Goal: Task Accomplishment & Management: Use online tool/utility

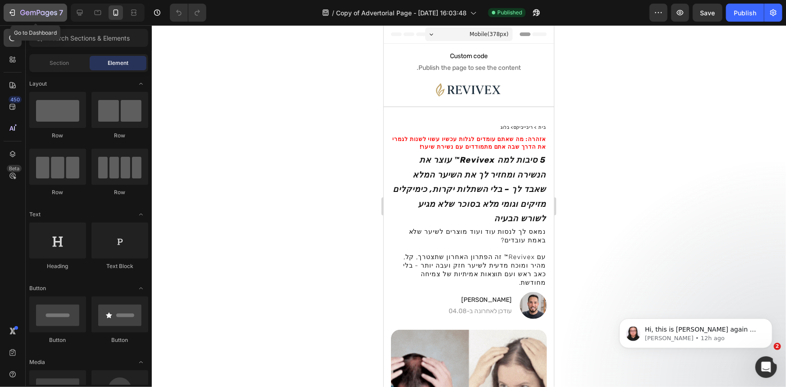
click at [54, 10] on icon "button" at bounding box center [38, 13] width 37 height 8
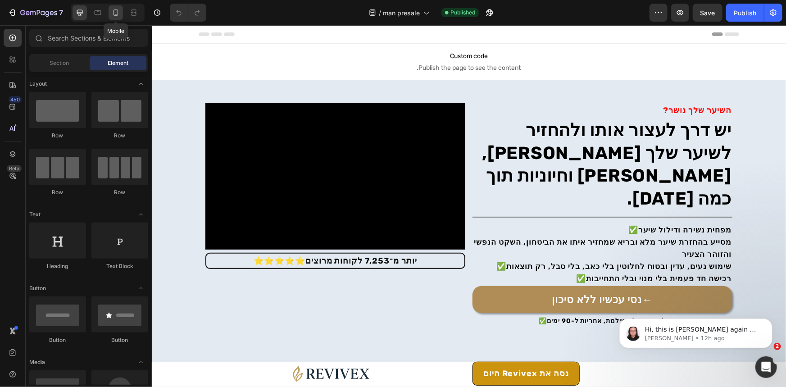
click at [121, 10] on div at bounding box center [116, 12] width 14 height 14
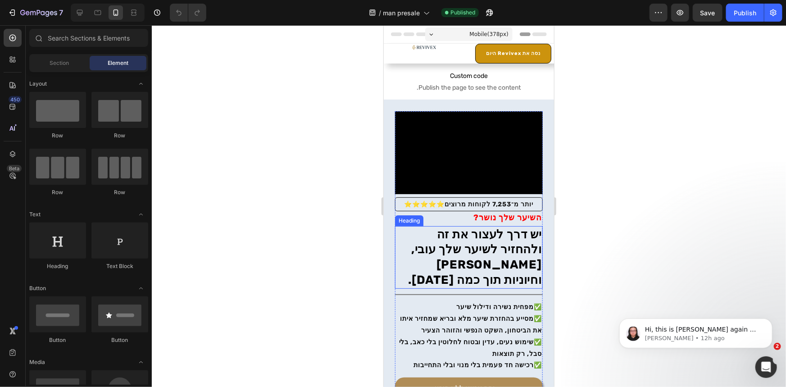
click at [503, 158] on video at bounding box center [469, 152] width 148 height 83
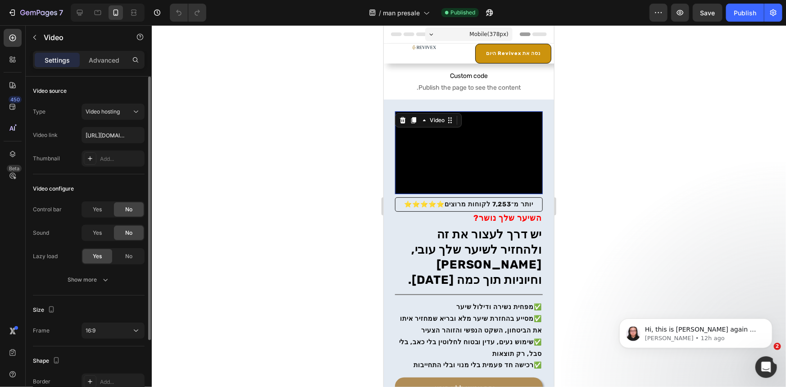
drag, startPoint x: 118, startPoint y: 249, endPoint x: 101, endPoint y: 246, distance: 16.5
click at [118, 249] on div "No" at bounding box center [129, 256] width 30 height 14
click at [101, 263] on div "Yes" at bounding box center [97, 256] width 30 height 14
click at [98, 281] on div "Show more" at bounding box center [89, 279] width 42 height 9
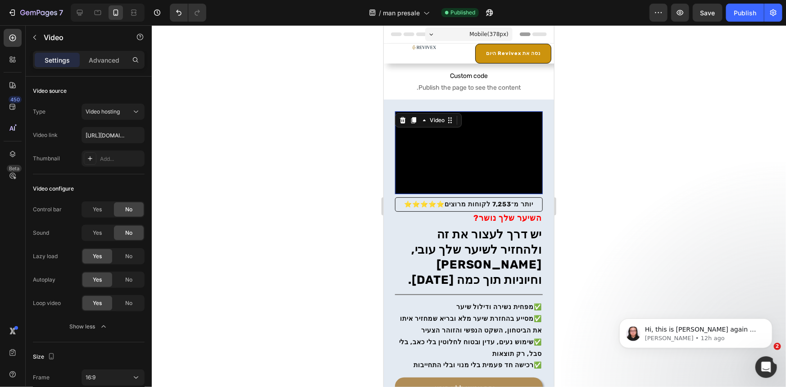
click at [489, 158] on video at bounding box center [469, 152] width 148 height 83
click at [111, 135] on input "https://cdn.shopify.com/s/files/1/0764/6471/7847/files/gempages_579900120842109…" at bounding box center [113, 135] width 63 height 16
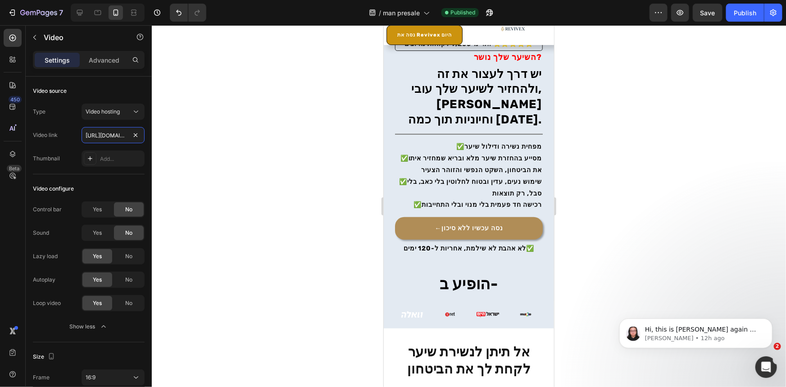
scroll to position [205, 0]
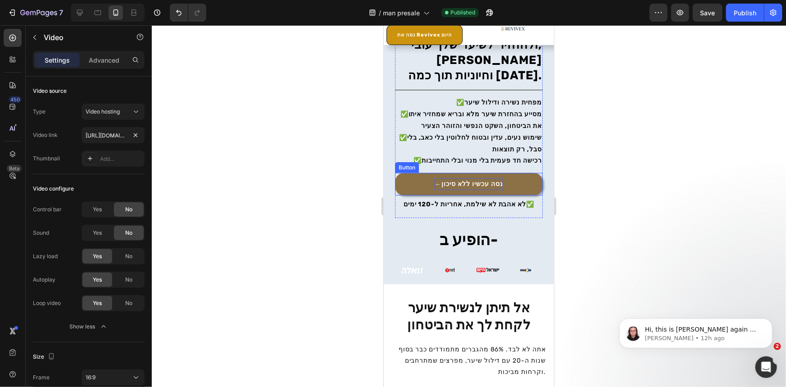
click at [469, 185] on p "←נסה עכשיו ללא סיכון" at bounding box center [468, 183] width 68 height 11
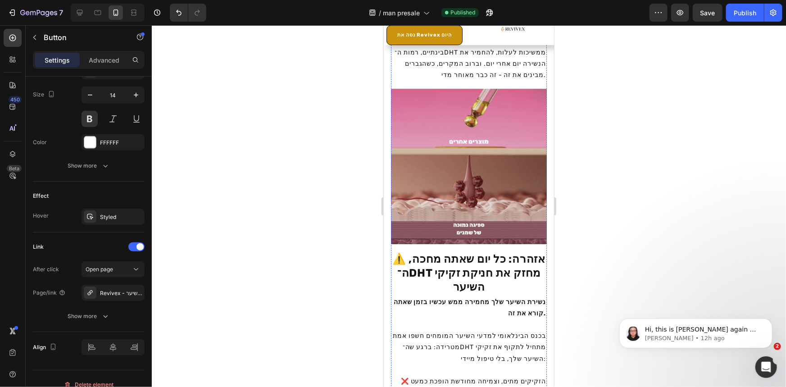
scroll to position [1515, 0]
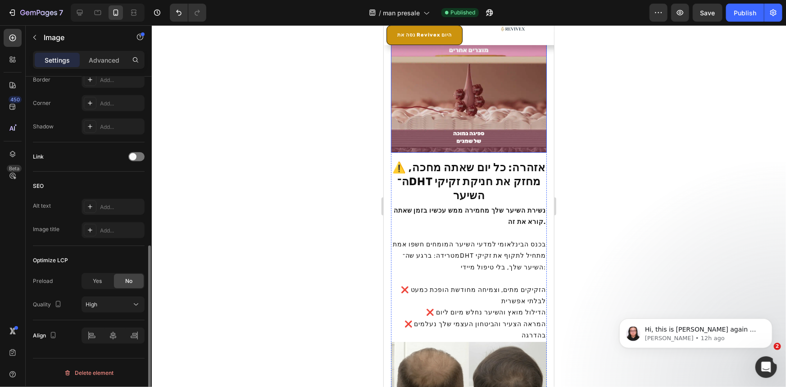
click at [480, 152] on img at bounding box center [469, 74] width 156 height 155
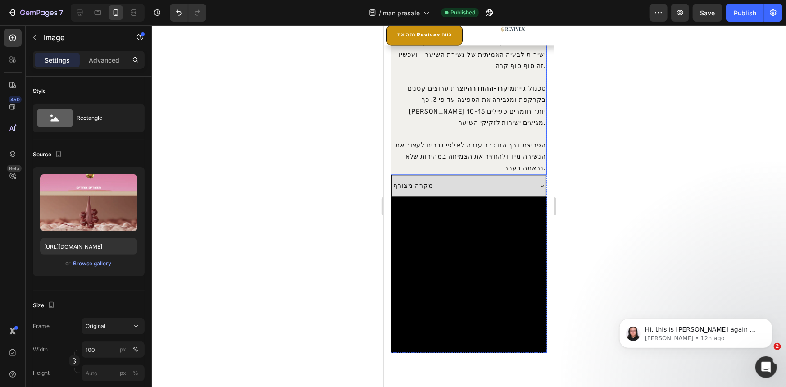
scroll to position [2825, 0]
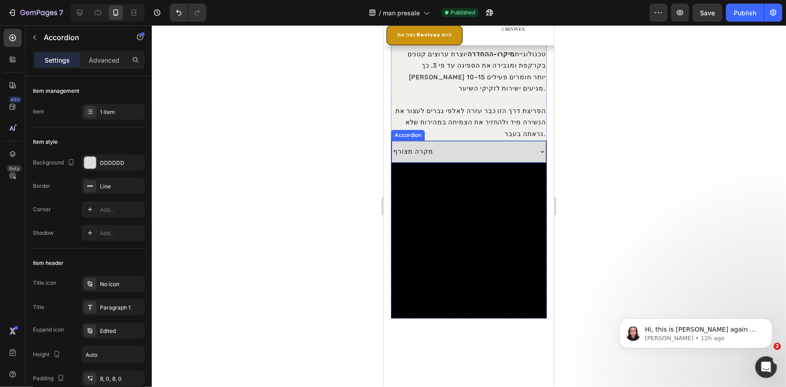
click at [418, 157] on div "מקרה מצורף" at bounding box center [412, 151] width 43 height 14
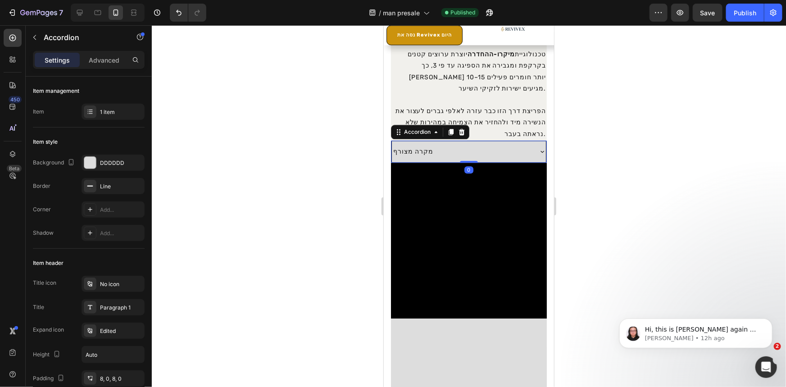
click at [506, 148] on div "מקרה מצורף" at bounding box center [461, 151] width 140 height 14
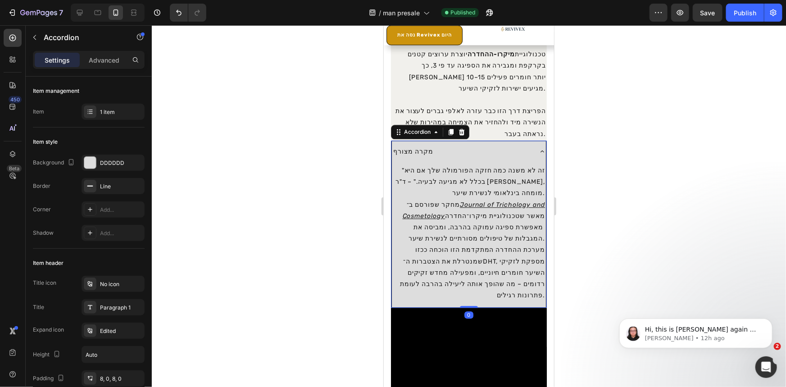
click at [506, 148] on div "מקרה מצורף" at bounding box center [461, 151] width 140 height 14
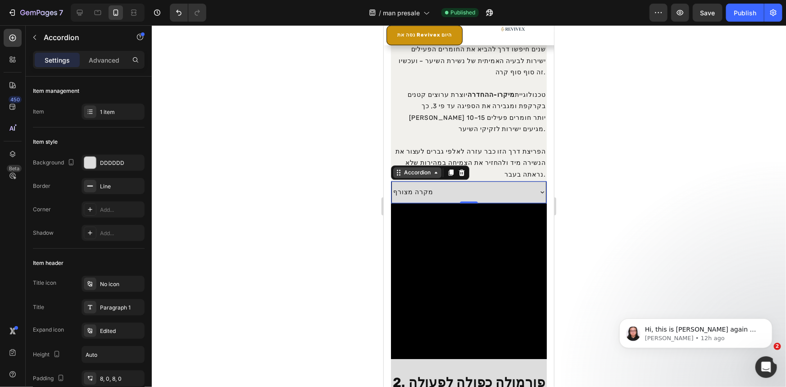
scroll to position [2784, 0]
click at [422, 193] on p "מקרה מצורף" at bounding box center [413, 191] width 40 height 11
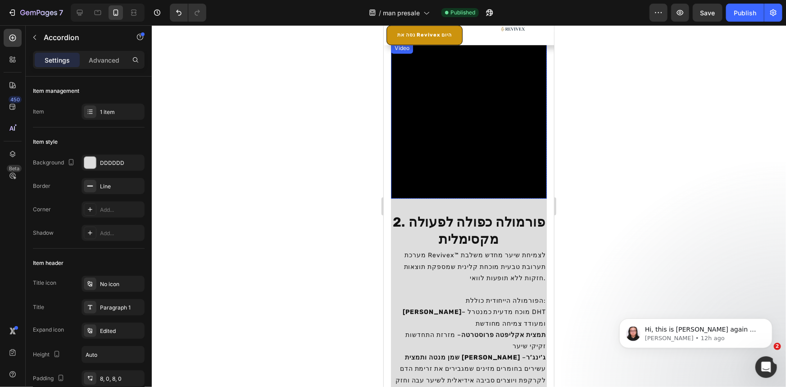
scroll to position [2948, 0]
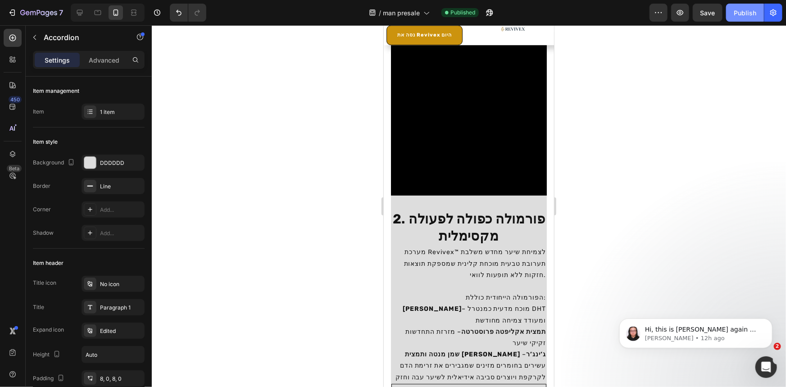
click at [754, 13] on div "Publish" at bounding box center [745, 12] width 23 height 9
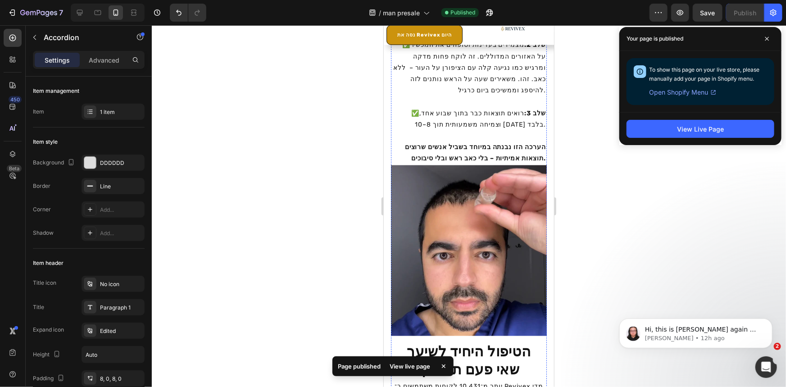
scroll to position [4095, 0]
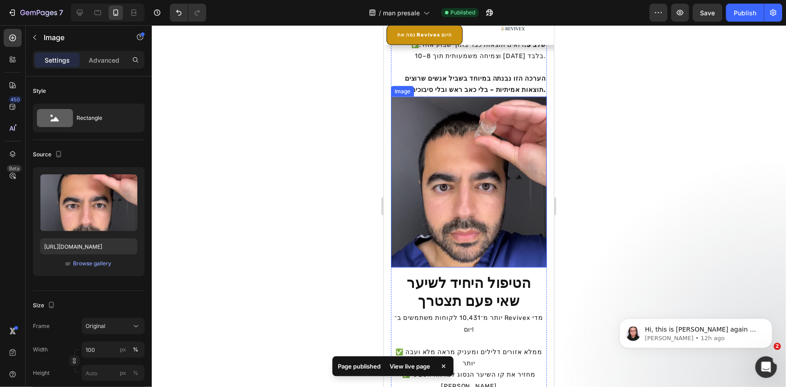
click at [499, 174] on img at bounding box center [469, 181] width 156 height 171
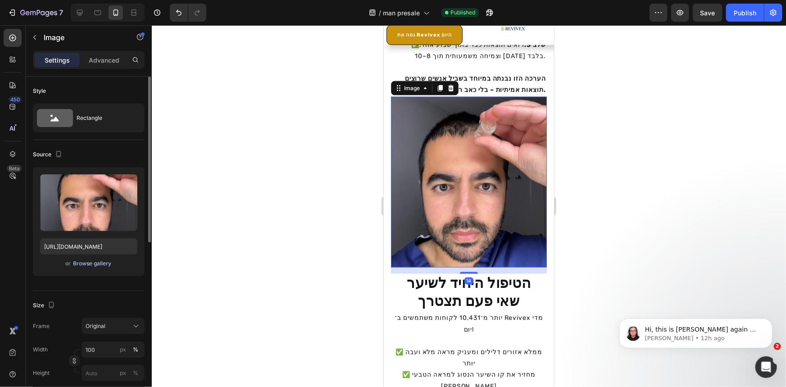
click at [95, 259] on button "Browse gallery" at bounding box center [92, 263] width 39 height 9
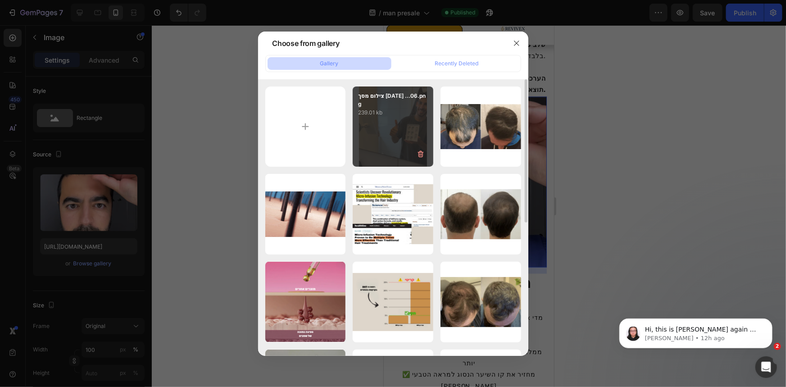
click at [412, 140] on div "צילום מסך 2025-09-27 ...06.png 239.01 kb" at bounding box center [393, 126] width 81 height 81
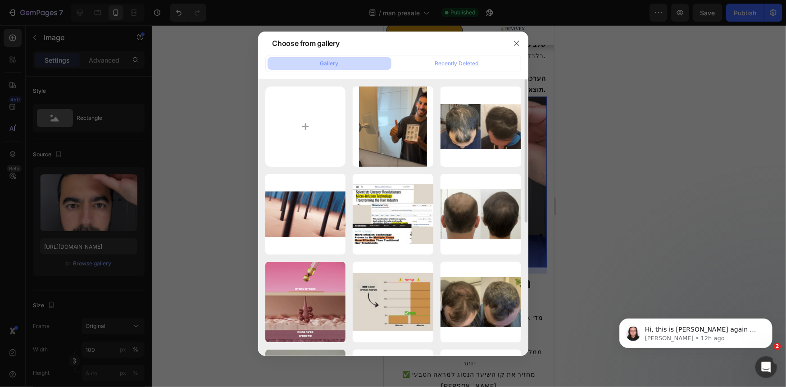
type input "https://cdn.shopify.com/s/files/1/0764/6471/7847/files/gempages_579900120842109…"
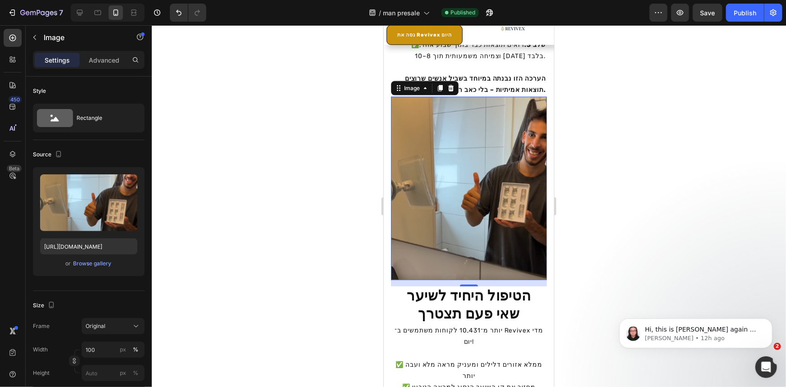
click at [752, 11] on div "Publish" at bounding box center [745, 12] width 23 height 9
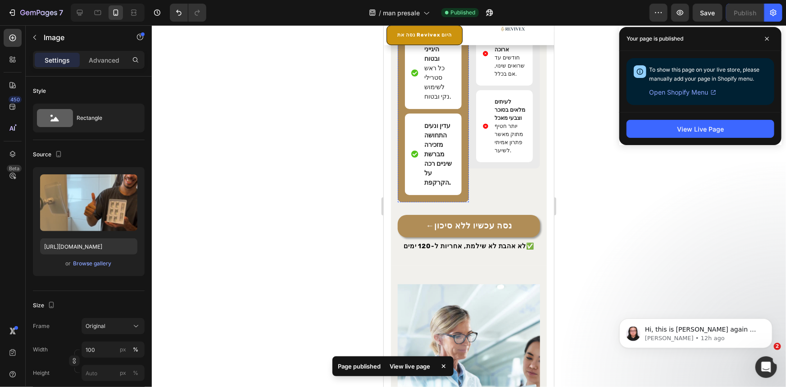
scroll to position [5037, 0]
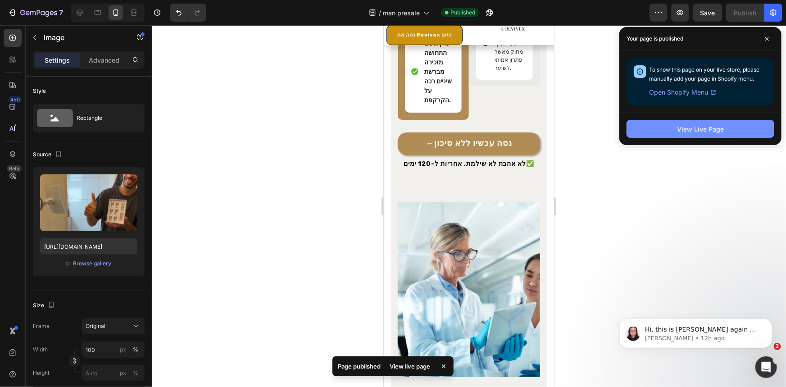
click at [698, 132] on div "View Live Page" at bounding box center [700, 128] width 47 height 9
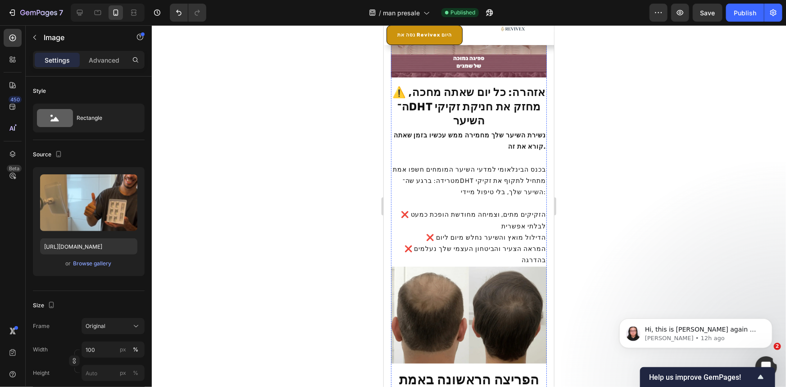
scroll to position [1539, 0]
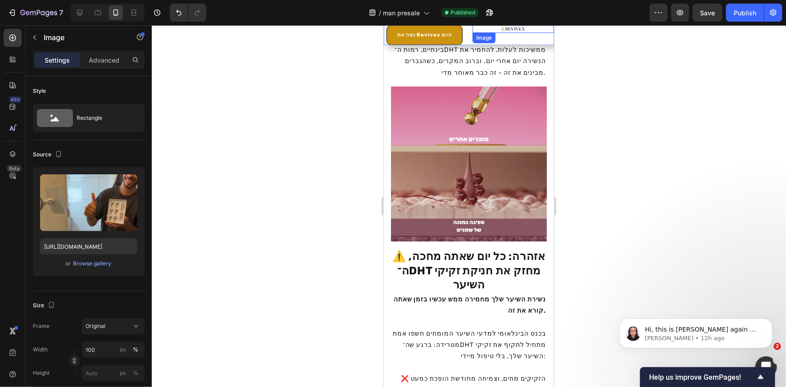
click at [511, 31] on img at bounding box center [512, 29] width 24 height 8
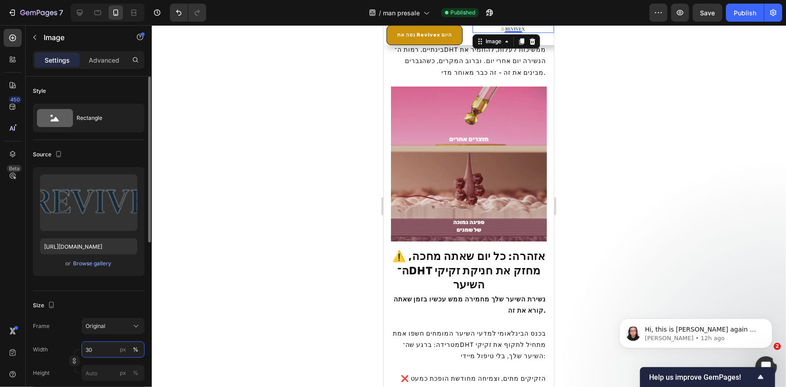
click at [100, 344] on input "30" at bounding box center [113, 349] width 63 height 16
type input "5"
type input "7"
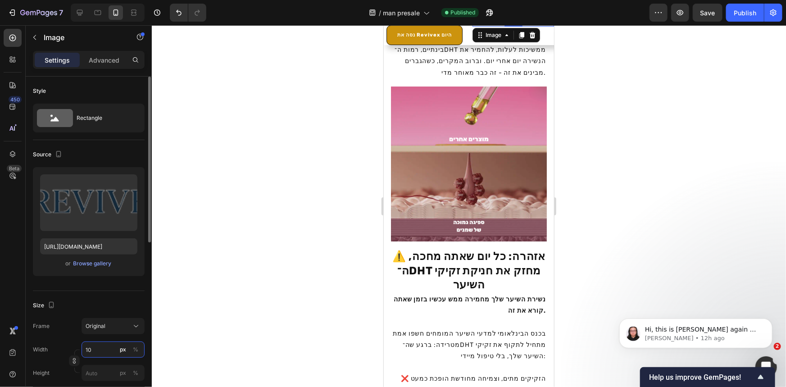
type input "1"
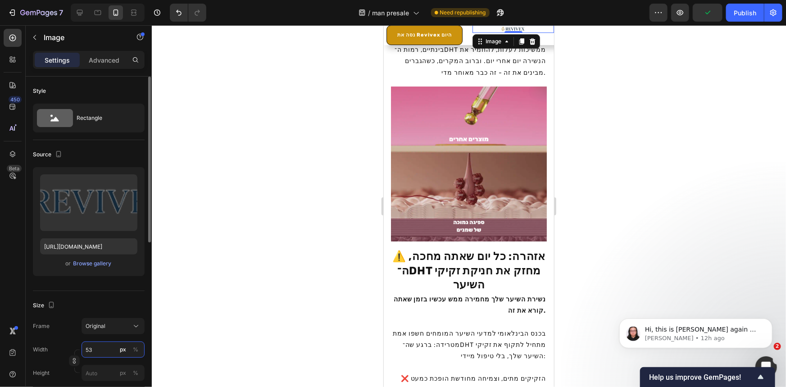
type input "5"
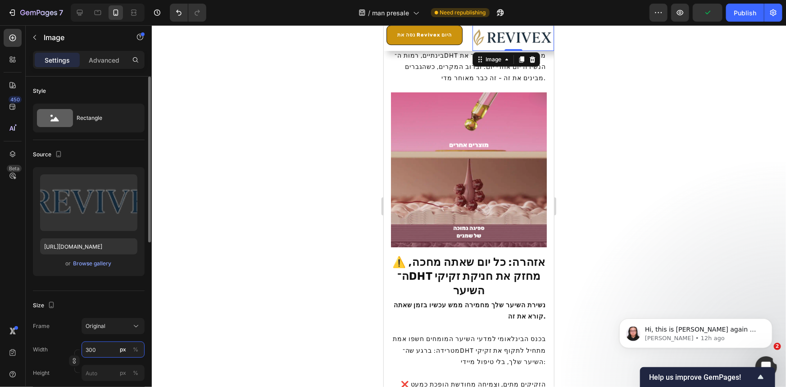
scroll to position [1544, 0]
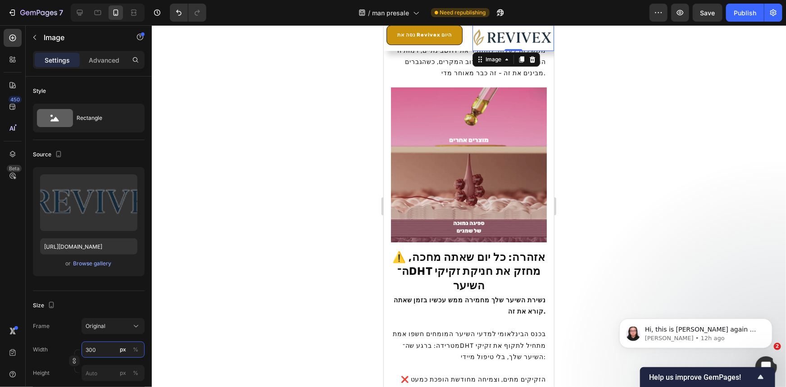
type input "300"
click at [491, 160] on img at bounding box center [469, 164] width 156 height 155
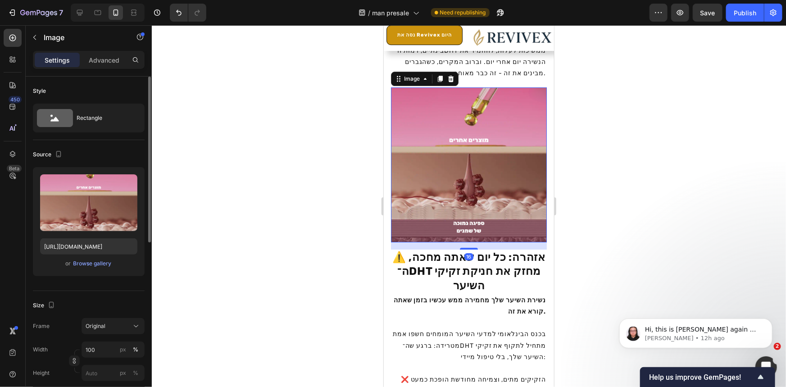
click at [89, 268] on div "or Browse gallery" at bounding box center [88, 263] width 97 height 11
click at [93, 266] on div "Browse gallery" at bounding box center [92, 263] width 38 height 8
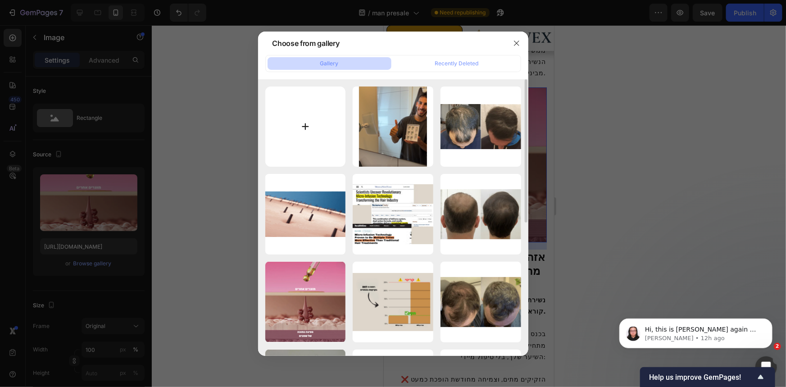
click at [317, 135] on input "file" at bounding box center [305, 126] width 81 height 81
type input "C:\fakepath\Add a heading (79).png"
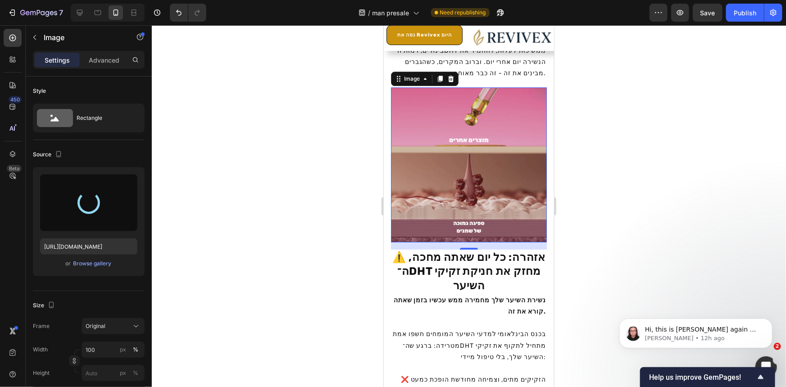
type input "https://cdn.shopify.com/s/files/1/0764/6471/7847/files/gempages_579900120842109…"
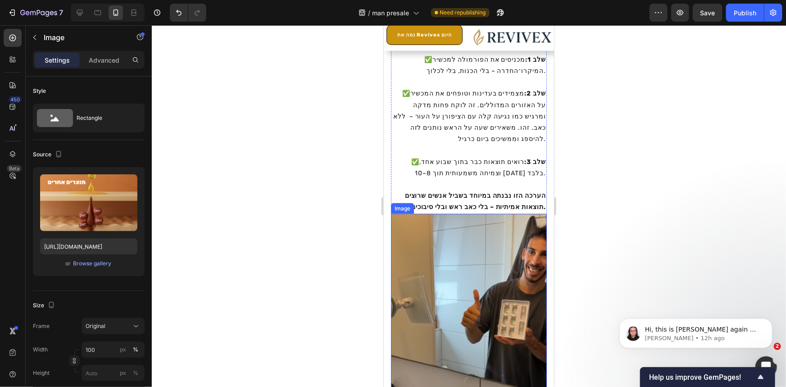
scroll to position [4083, 0]
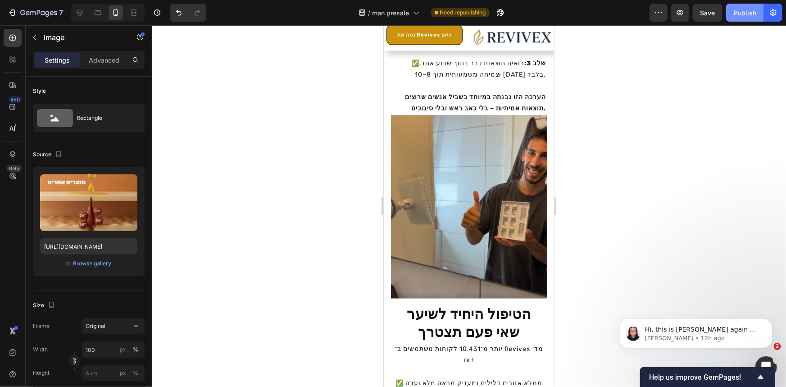
click at [743, 15] on div "Publish" at bounding box center [745, 12] width 23 height 9
click at [457, 31] on button "נסה את Revivex היום" at bounding box center [424, 35] width 76 height 20
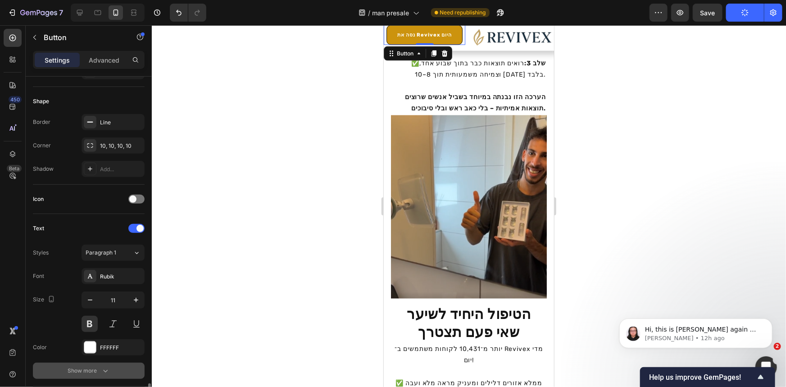
scroll to position [309, 0]
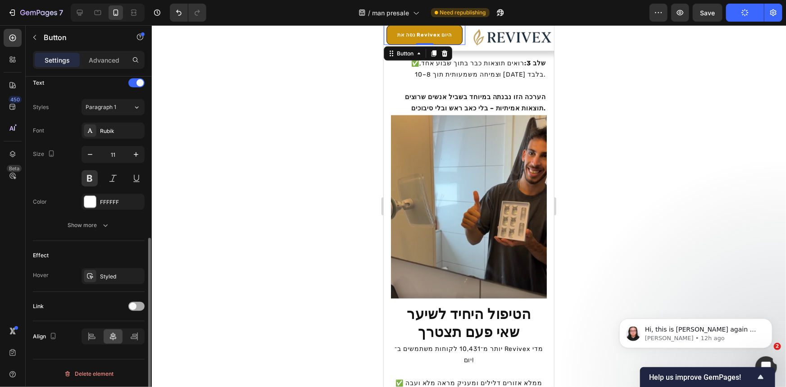
click at [137, 309] on div at bounding box center [136, 306] width 16 height 9
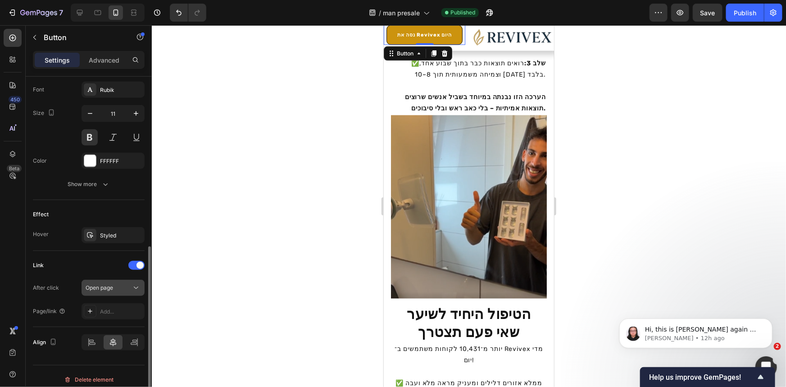
scroll to position [356, 0]
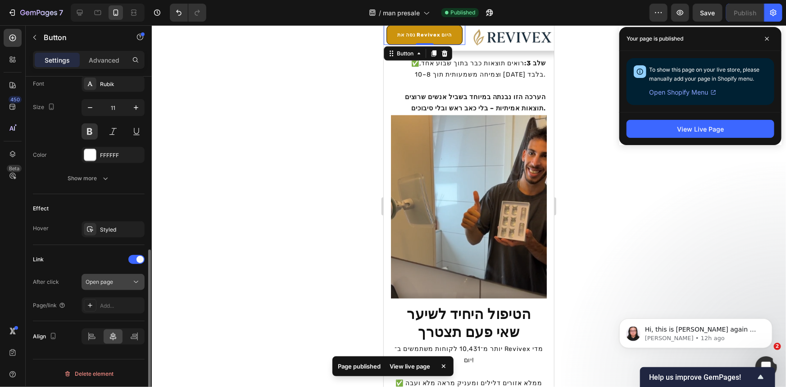
click at [114, 286] on button "Open page" at bounding box center [113, 282] width 63 height 16
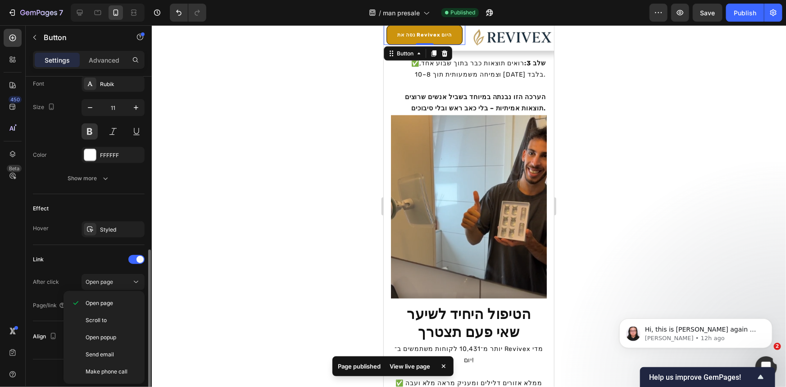
click at [70, 280] on div "After click Open page" at bounding box center [89, 282] width 112 height 16
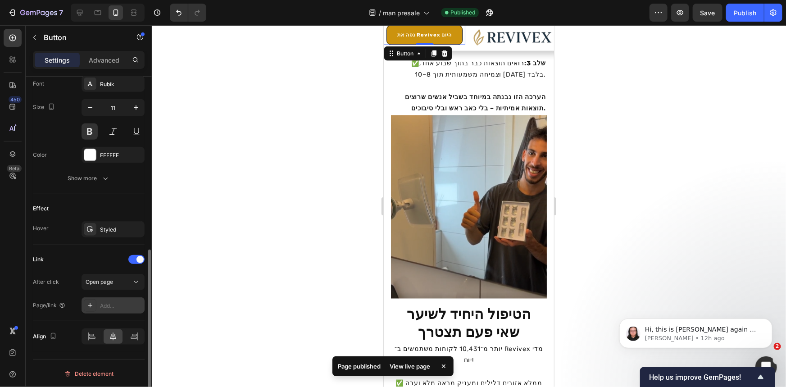
click at [112, 302] on div "Add..." at bounding box center [121, 306] width 42 height 8
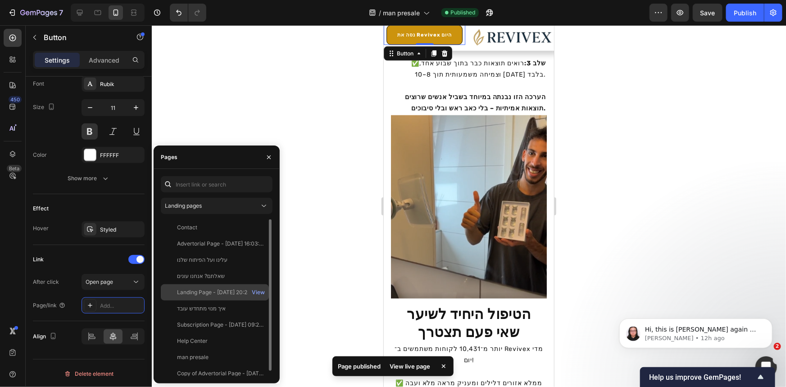
scroll to position [5, 0]
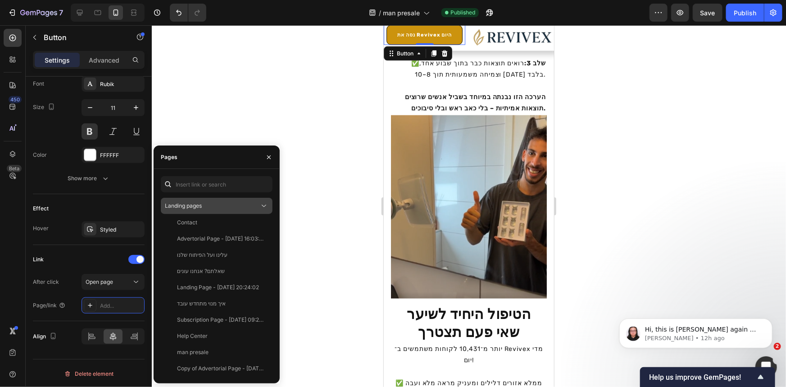
click at [203, 208] on div "Landing pages" at bounding box center [212, 206] width 95 height 8
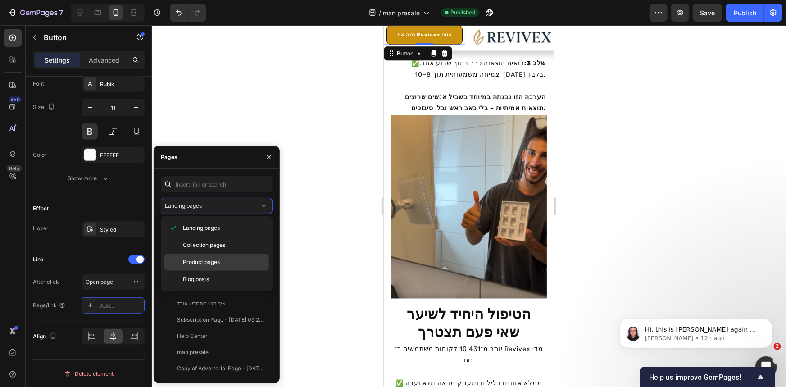
click at [225, 261] on p "Product pages" at bounding box center [224, 262] width 82 height 8
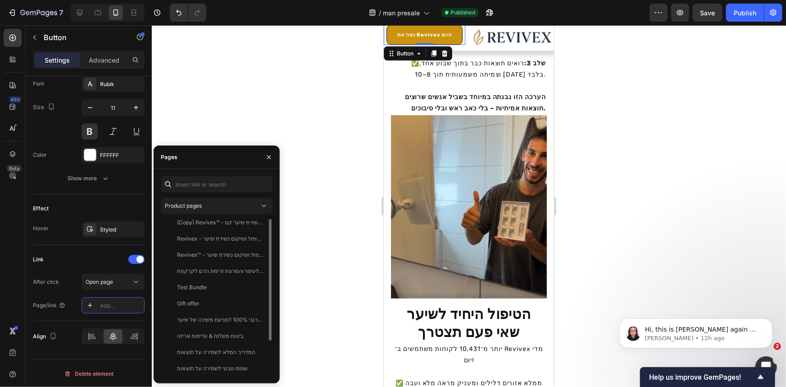
scroll to position [0, 0]
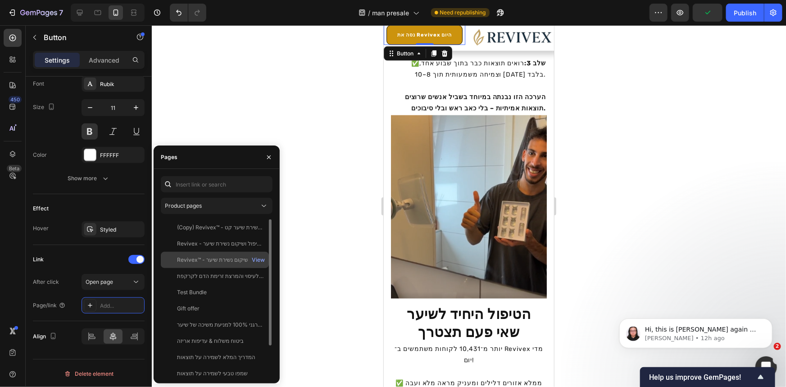
click at [204, 253] on div "Revivex™ - ערכה לטיפול ושיקום נשירת שיער (Copy) View" at bounding box center [215, 260] width 108 height 16
click at [258, 258] on div "View" at bounding box center [258, 260] width 13 height 8
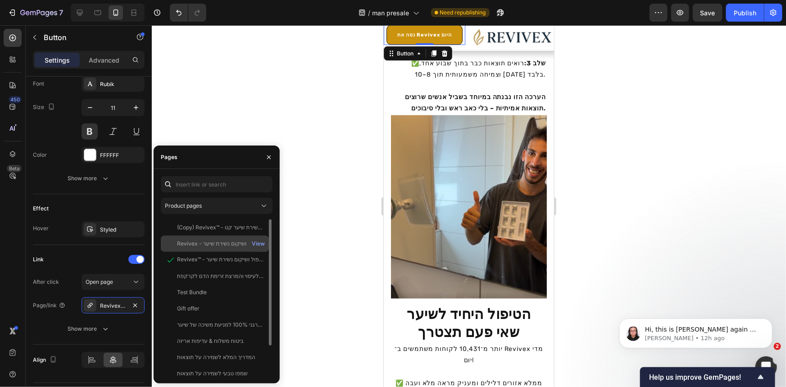
click at [228, 243] on div "Revivex - ערכה לטיפול ושיקום נשירת שיער" at bounding box center [220, 244] width 86 height 8
click at [257, 243] on div "View" at bounding box center [258, 244] width 13 height 8
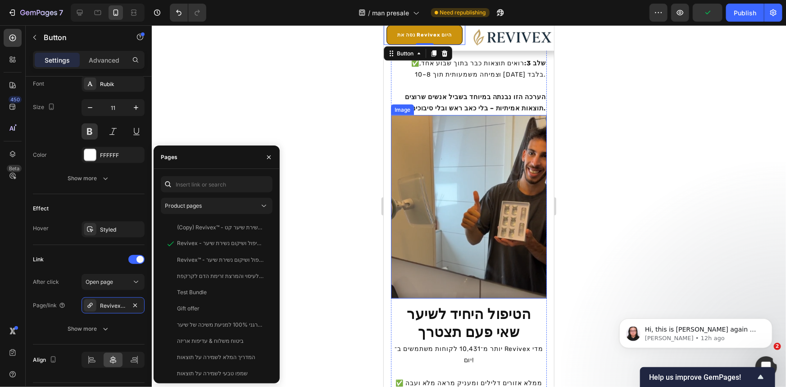
click at [347, 270] on div at bounding box center [469, 206] width 634 height 362
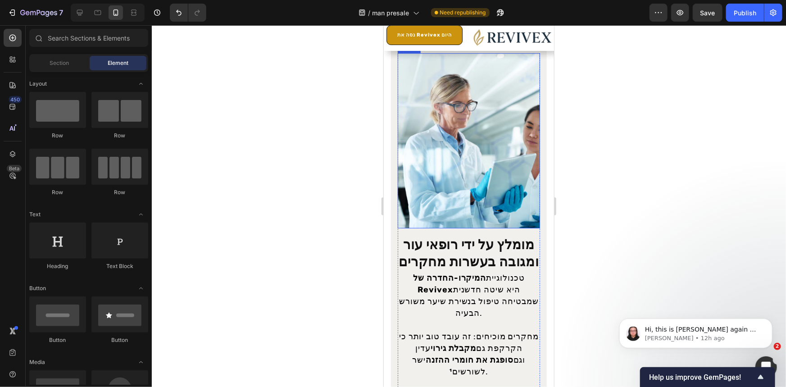
scroll to position [5107, 0]
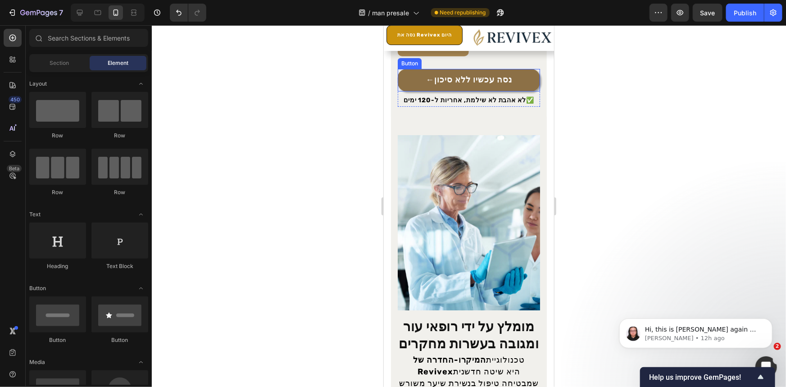
click at [510, 81] on link "←נסה עכשיו ללא סיכון" at bounding box center [468, 79] width 142 height 23
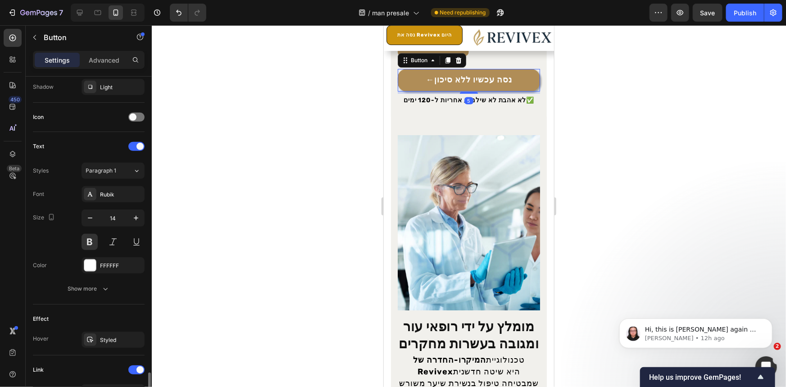
scroll to position [379, 0]
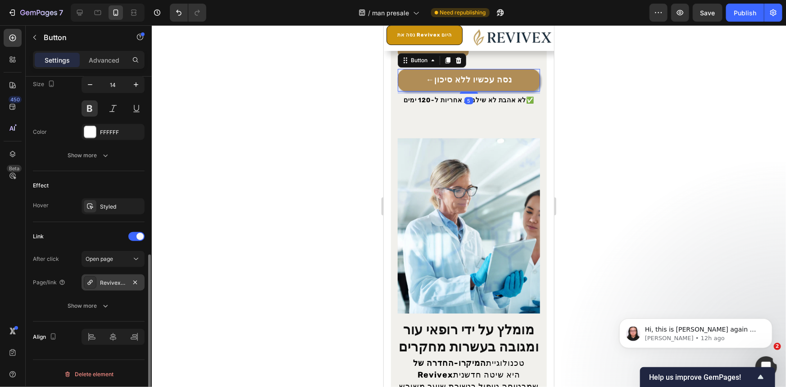
click at [111, 279] on div "Revivex - ערכה לטיפול ושיקום נשירת שיער" at bounding box center [113, 283] width 26 height 8
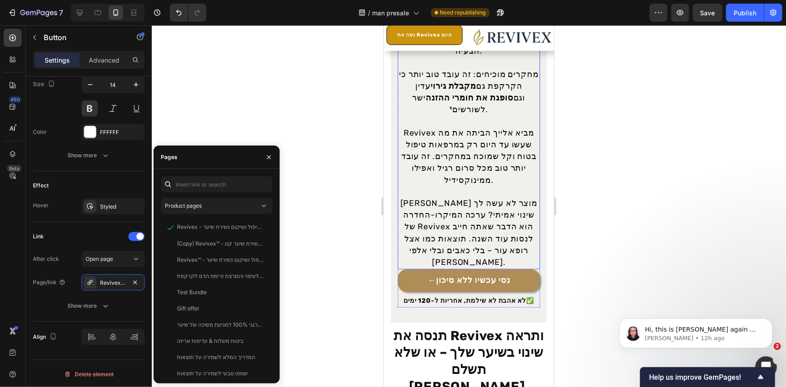
scroll to position [5557, 0]
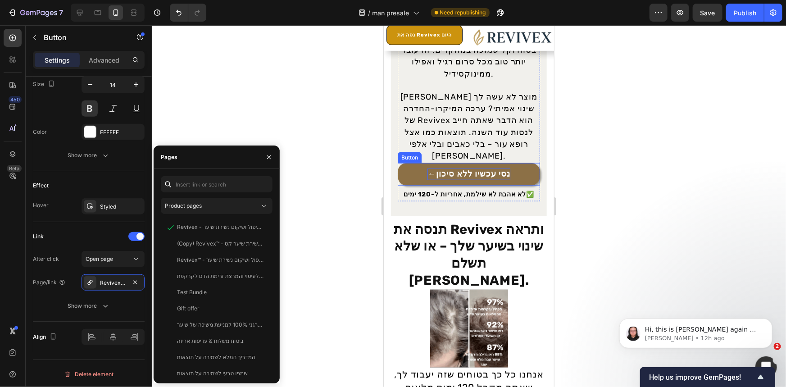
click at [504, 173] on strong "←נסי עכשיו ללא סיכון" at bounding box center [468, 173] width 82 height 10
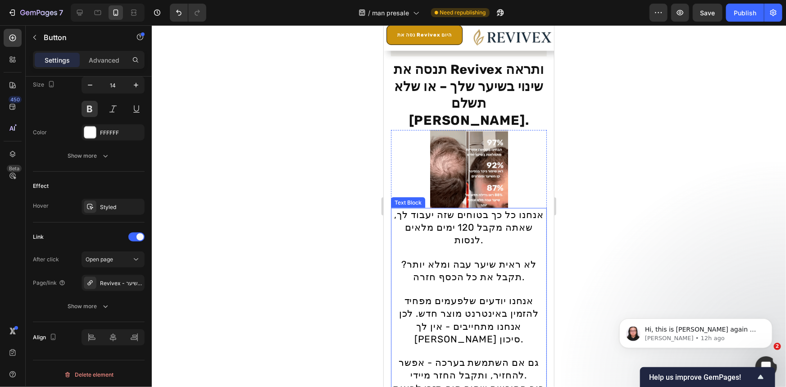
scroll to position [5721, 0]
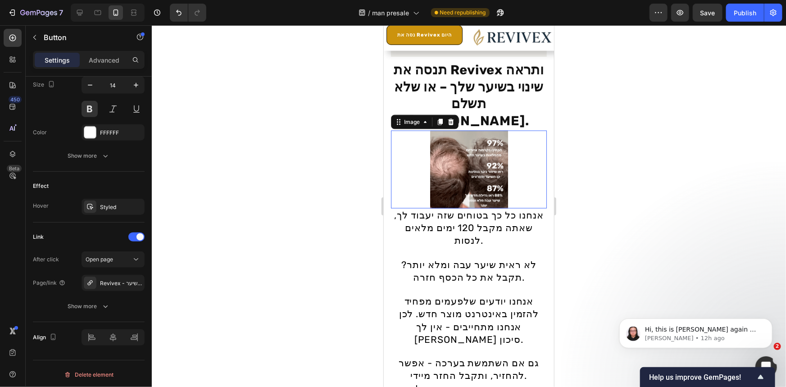
click at [487, 156] on img at bounding box center [469, 169] width 78 height 78
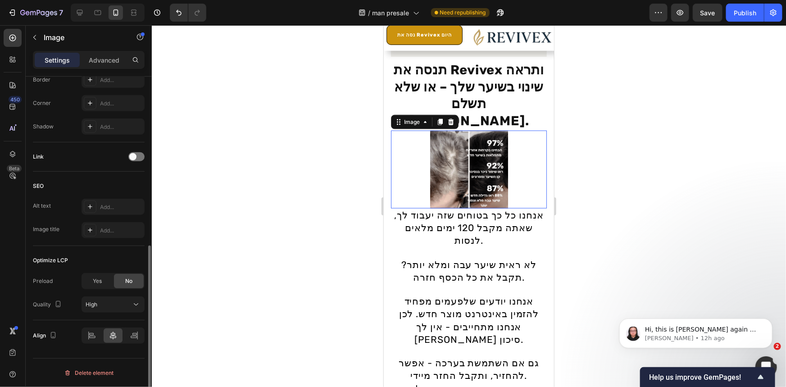
scroll to position [0, 0]
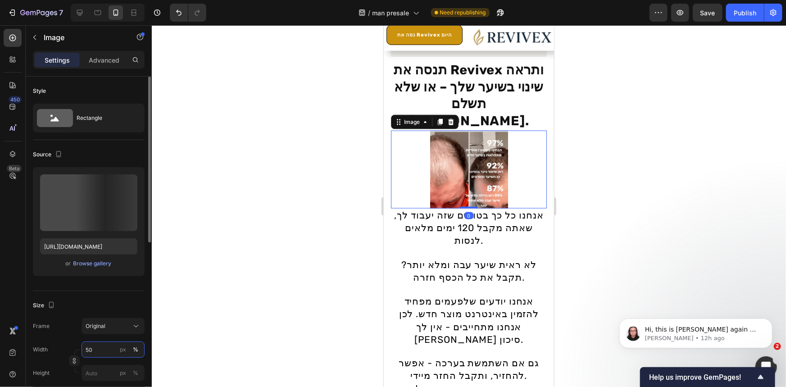
click at [97, 353] on input "50" at bounding box center [113, 349] width 63 height 16
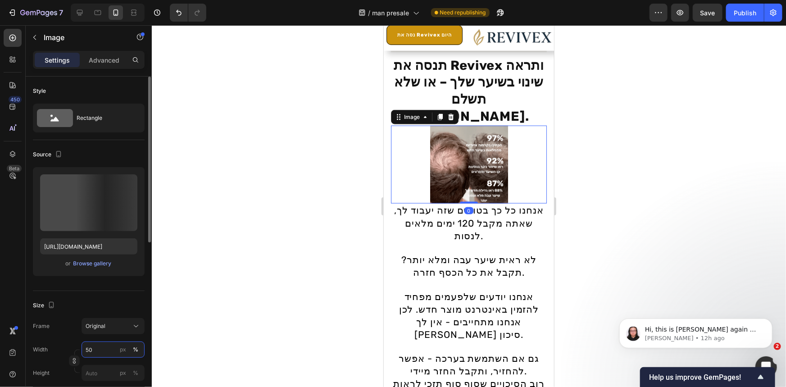
click at [97, 353] on input "50" at bounding box center [113, 349] width 63 height 16
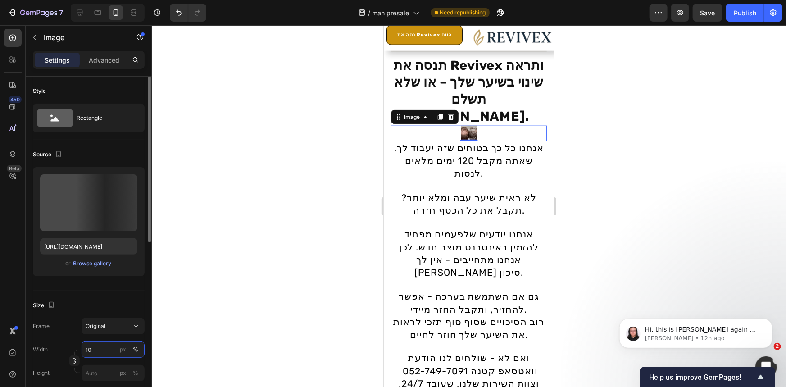
type input "100"
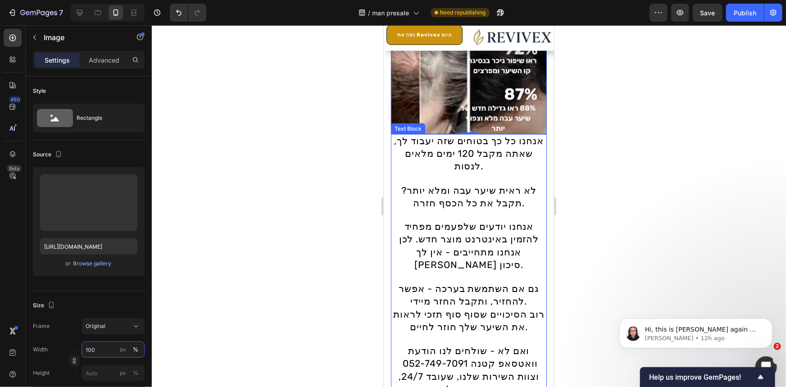
scroll to position [5925, 0]
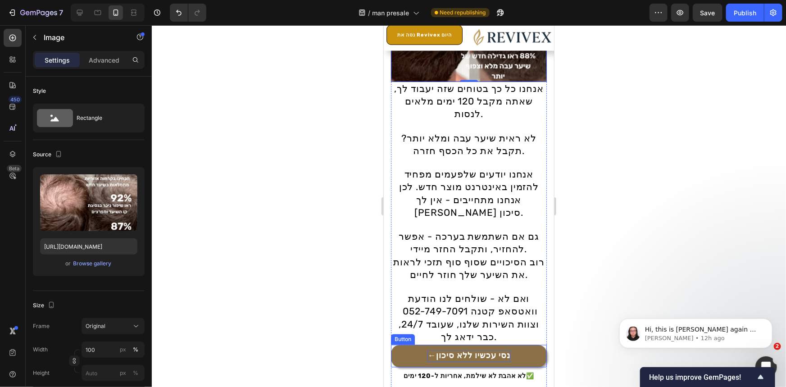
click at [498, 350] on strong "←נסי עכשיו ללא סיכון" at bounding box center [468, 355] width 82 height 10
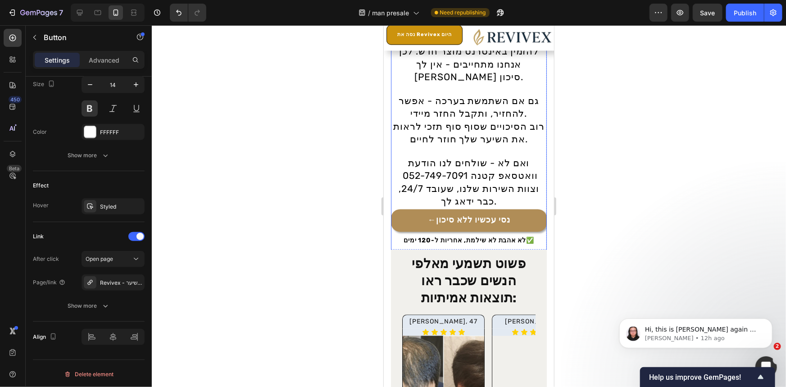
scroll to position [6048, 0]
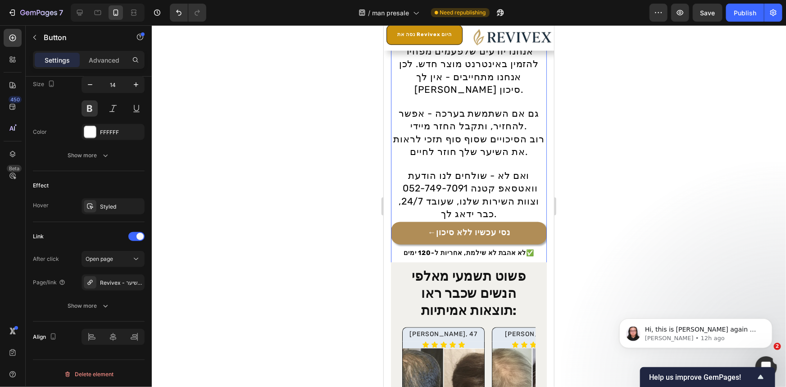
click at [525, 267] on div "Drop element here" at bounding box center [469, 280] width 156 height 27
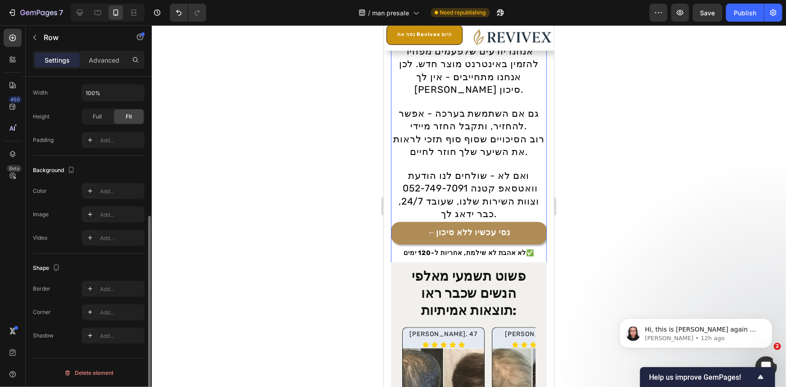
scroll to position [0, 0]
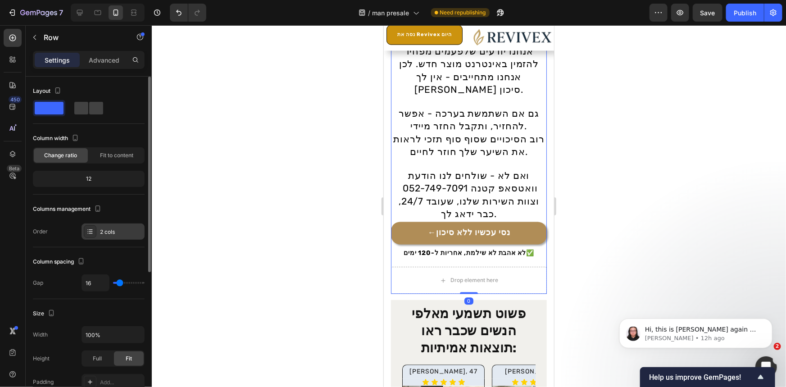
click at [132, 224] on div "2 cols" at bounding box center [113, 231] width 63 height 16
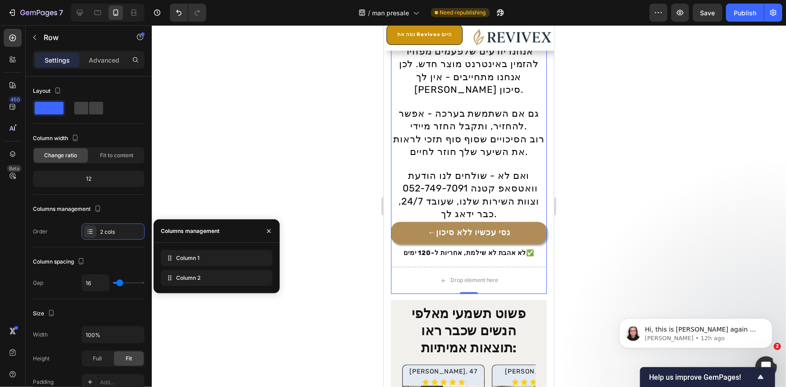
click at [200, 266] on div "Column 1 Column 2" at bounding box center [217, 268] width 112 height 36
click at [312, 272] on div at bounding box center [469, 206] width 634 height 362
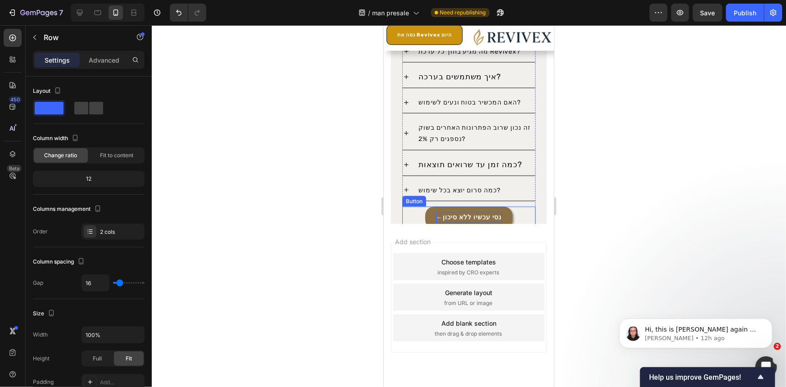
scroll to position [7626, 0]
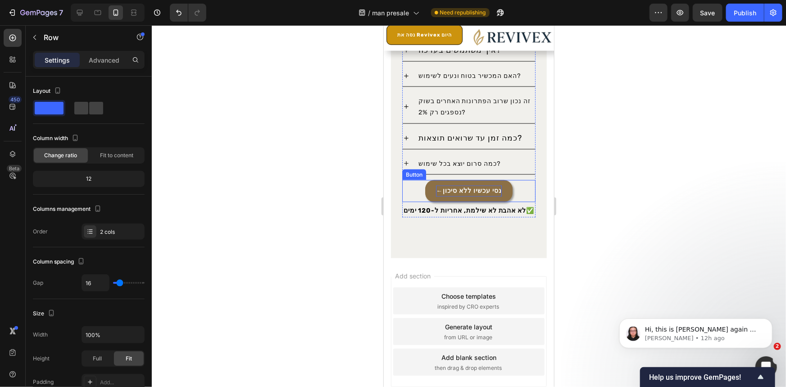
click at [489, 191] on p "←נסי עכשיו ללא סיכון" at bounding box center [468, 190] width 65 height 11
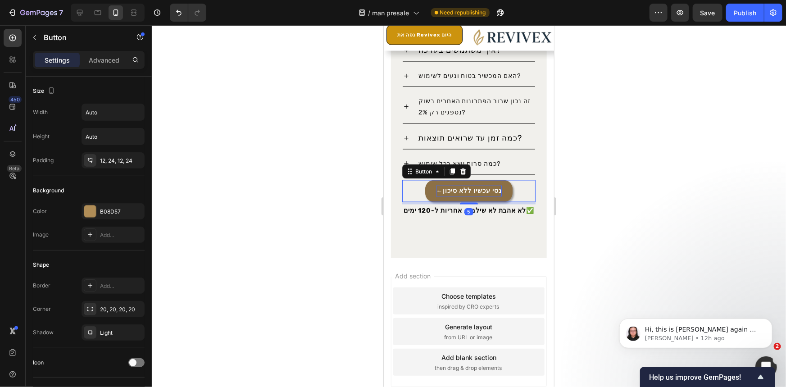
click at [495, 186] on p "←נסי עכשיו ללא סיכון" at bounding box center [468, 190] width 65 height 11
click at [490, 188] on p "←נסי עכשיו ללא סיכון" at bounding box center [468, 190] width 65 height 11
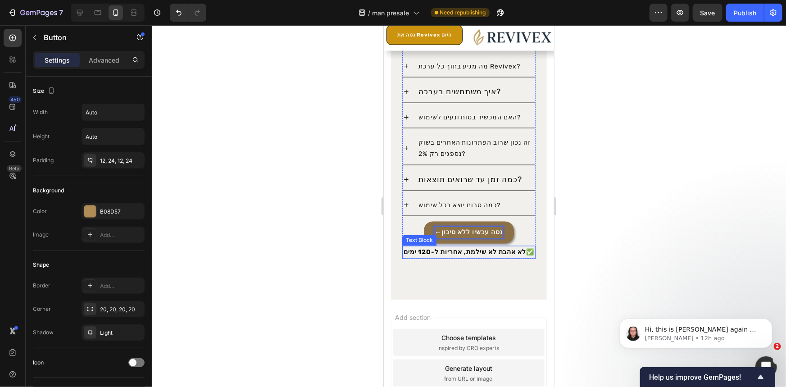
scroll to position [7545, 0]
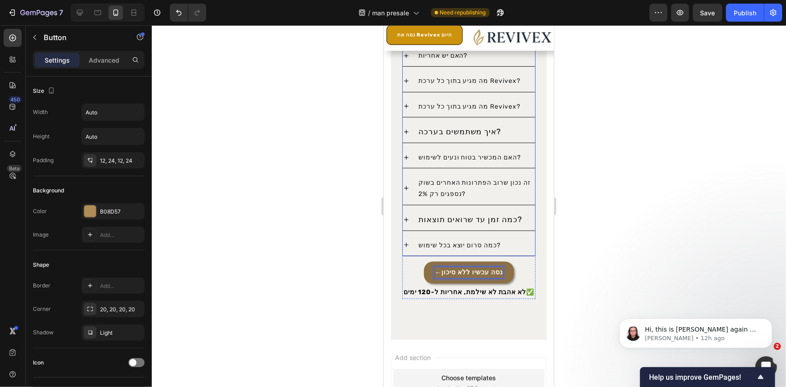
click at [471, 184] on p "זה נכון שרוב הפתרונות האחרים בשוק נספגים רק 2%?" at bounding box center [475, 188] width 115 height 23
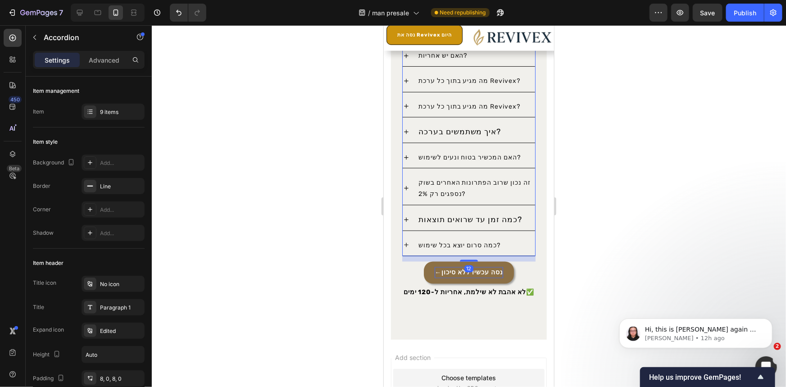
click at [404, 197] on div "זה נכון שרוב הפתרונות האחרים בשוק נספגים רק 2%?" at bounding box center [468, 188] width 132 height 32
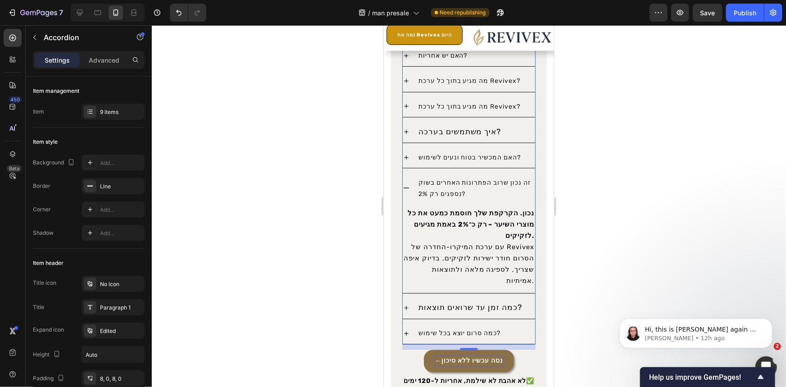
click at [405, 189] on icon at bounding box center [405, 187] width 7 height 7
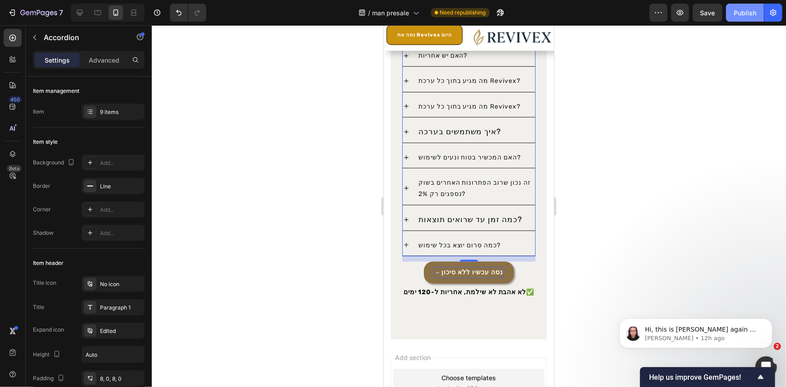
click at [753, 18] on button "Publish" at bounding box center [745, 13] width 38 height 18
click at [78, 9] on icon at bounding box center [79, 12] width 9 height 9
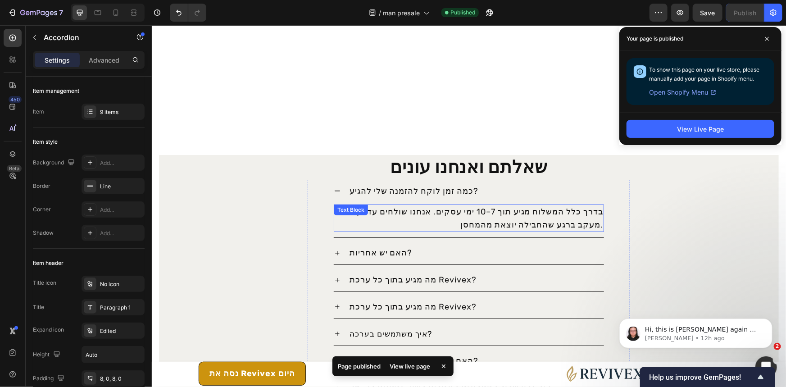
scroll to position [6950, 0]
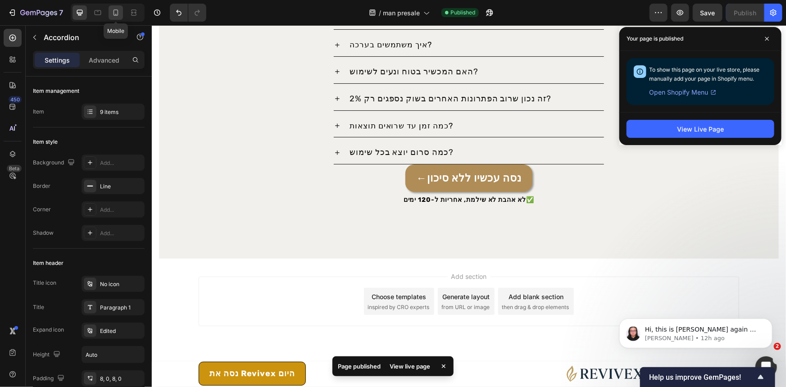
click at [118, 16] on icon at bounding box center [115, 12] width 9 height 9
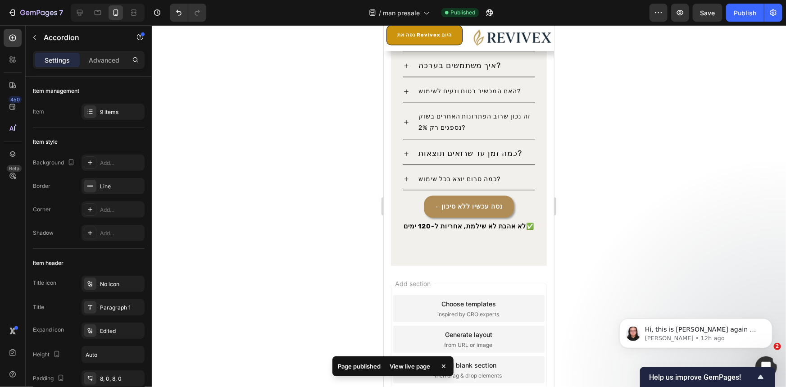
scroll to position [6225, 0]
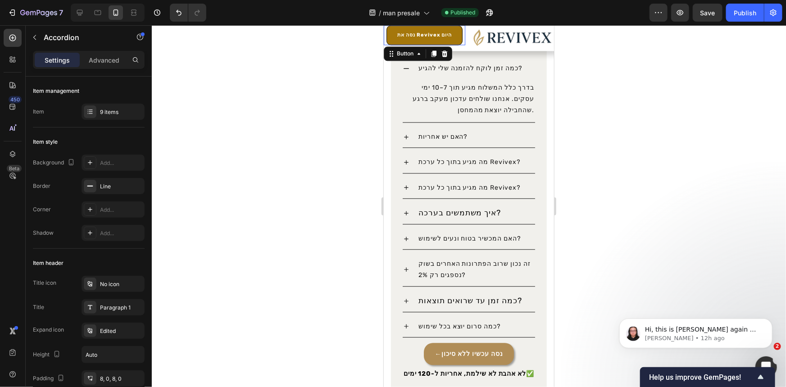
click at [440, 40] on link "נסה את Revivex היום" at bounding box center [424, 35] width 76 height 20
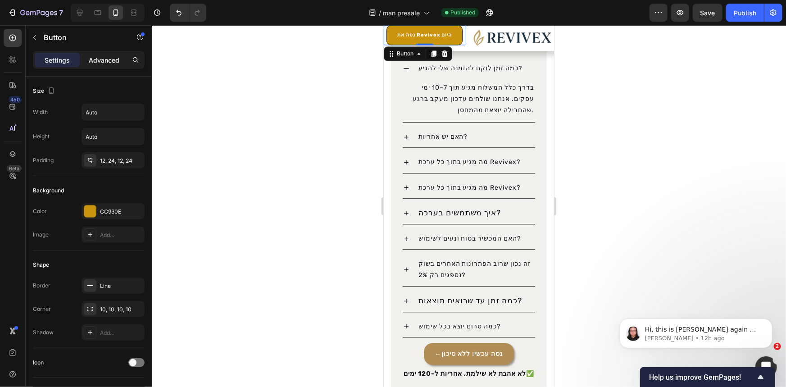
drag, startPoint x: 105, startPoint y: 55, endPoint x: 102, endPoint y: 61, distance: 7.5
click at [105, 55] on p "Advanced" at bounding box center [104, 59] width 31 height 9
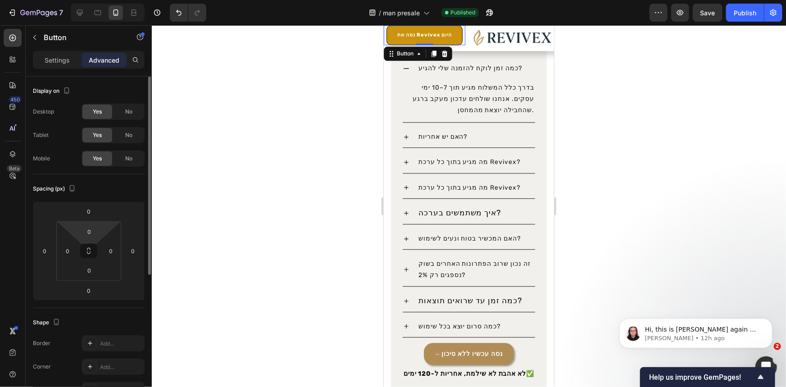
click at [103, 0] on html "7 Version history / man presale Published Preview Save Publish 450 Beta Section…" at bounding box center [393, 0] width 786 height 0
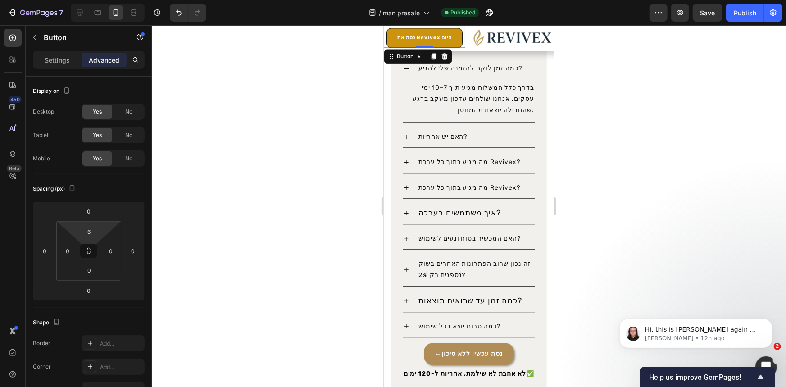
drag, startPoint x: 107, startPoint y: 229, endPoint x: 360, endPoint y: 207, distance: 254.2
click at [105, 0] on html "7 Version history / man presale Published Preview Save Publish 450 Beta Section…" at bounding box center [393, 0] width 786 height 0
type input "8"
click at [740, 15] on div "Publish" at bounding box center [745, 12] width 23 height 9
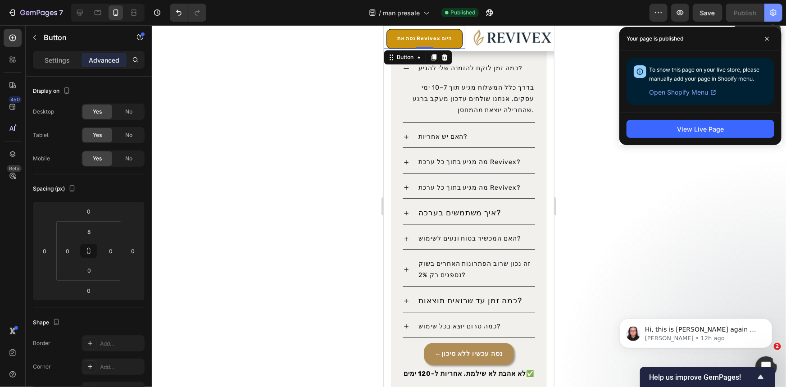
click at [766, 18] on button "button" at bounding box center [773, 13] width 18 height 18
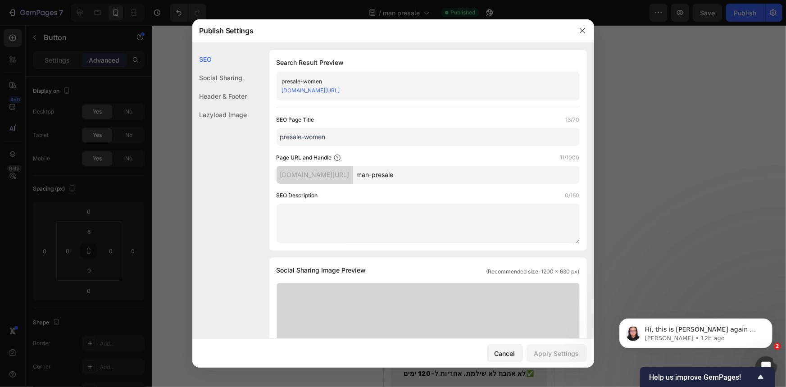
click at [220, 94] on div "Header & Footer" at bounding box center [219, 96] width 55 height 18
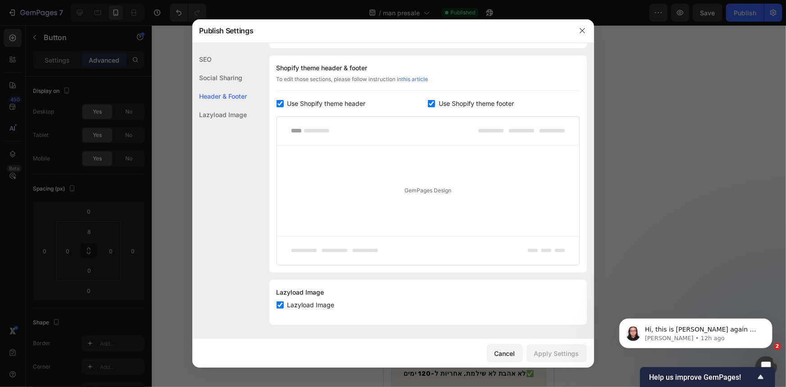
click at [428, 100] on input "checkbox" at bounding box center [431, 103] width 7 height 7
checkbox input "false"
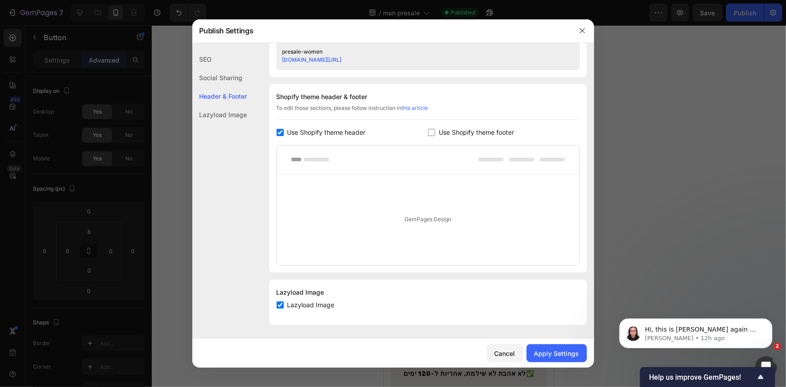
click at [280, 131] on input "checkbox" at bounding box center [280, 132] width 7 height 7
checkbox input "false"
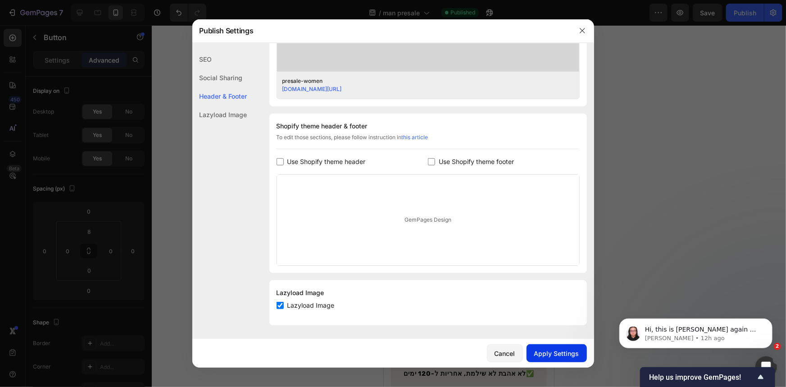
click at [559, 350] on div "Apply Settings" at bounding box center [556, 353] width 45 height 9
click at [577, 31] on button "button" at bounding box center [582, 30] width 14 height 14
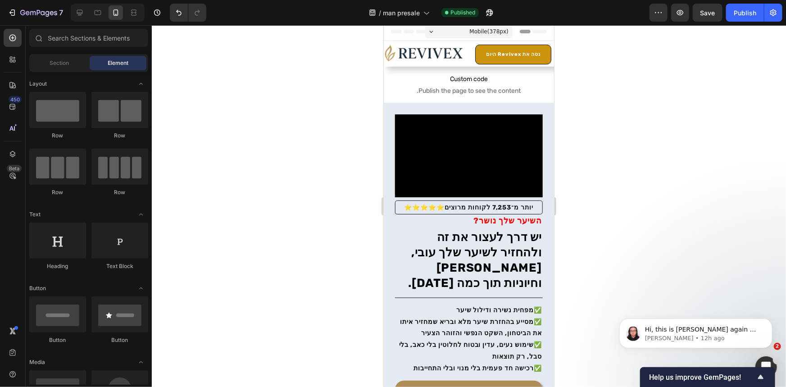
scroll to position [0, 0]
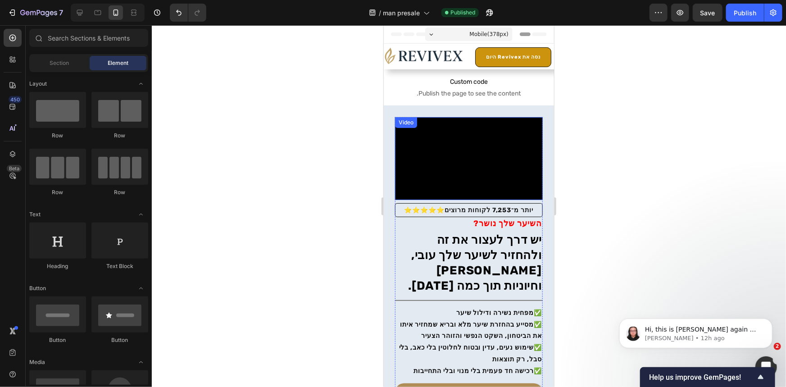
click at [487, 125] on video at bounding box center [469, 158] width 148 height 83
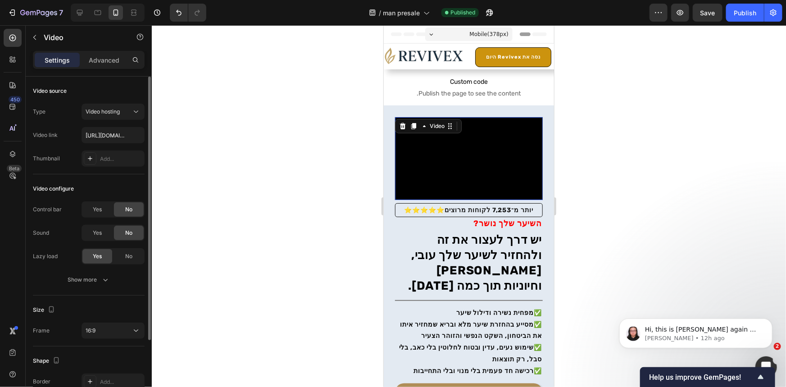
click at [93, 200] on div "Video configure Control bar Yes No Sound Yes No Lazy load Yes No Show more" at bounding box center [89, 234] width 112 height 121
click at [95, 205] on span "Yes" at bounding box center [97, 209] width 9 height 8
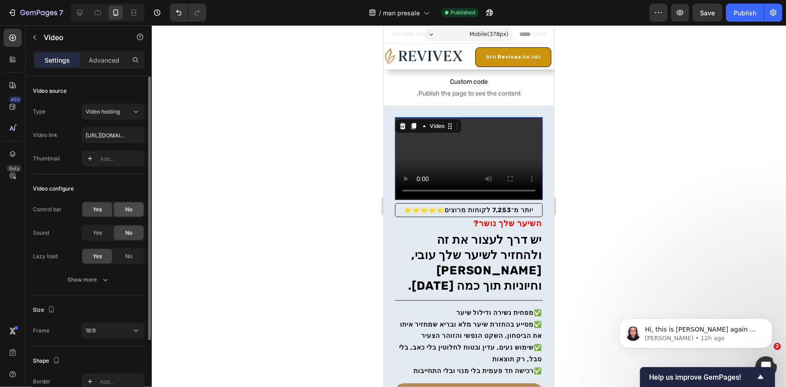
click at [131, 213] on span "No" at bounding box center [128, 209] width 7 height 8
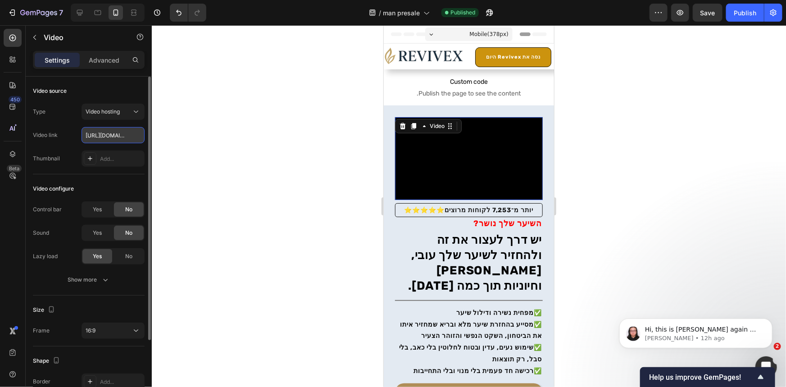
click at [123, 137] on input "https://cdn.shopify.com/s/files/1/0764/6471/7847/files/gempages_579900120842109…" at bounding box center [113, 135] width 63 height 16
click at [116, 136] on input "text" at bounding box center [113, 135] width 63 height 16
paste input "https://cdn.shopify.com/s/files/1/0764/6471/7847/files/gempages_579900120842109…"
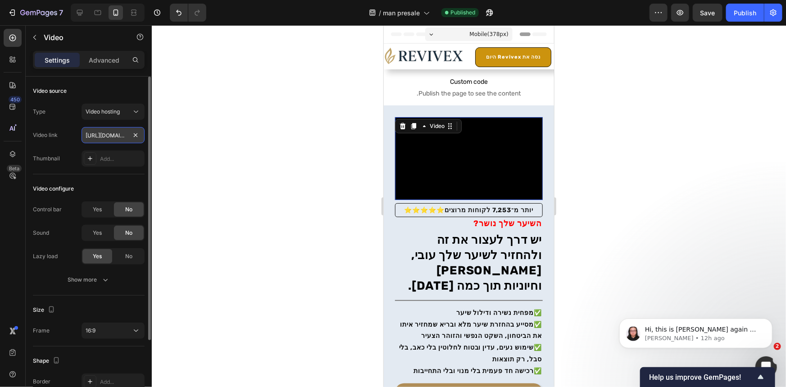
scroll to position [0, 354]
click at [103, 146] on div "Type Video hosting Video link https://cdn.shopify.com/s/files/1/0764/6471/7847/…" at bounding box center [89, 135] width 112 height 63
click at [105, 135] on input "https://cdn.shopify.com/s/files/1/0764/6471/7847/files/gempages_579900120842109…" at bounding box center [113, 135] width 63 height 16
paste input "videos/c/o/v/5466bb64ad8544ac9fbc1506d3ee92cd.mp4"
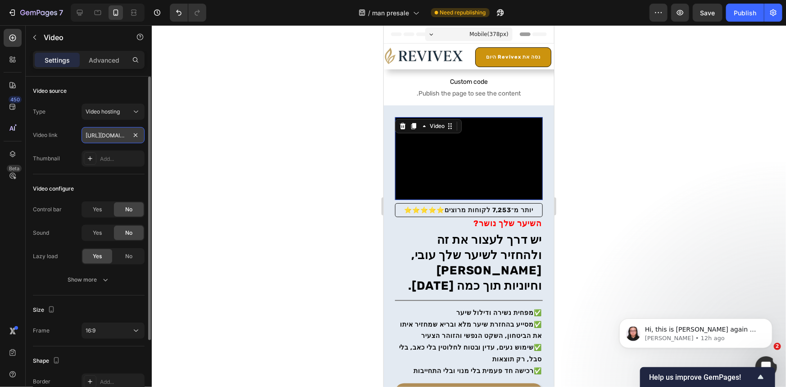
paste input "643471af1fff40809d9d6158c0d1b864"
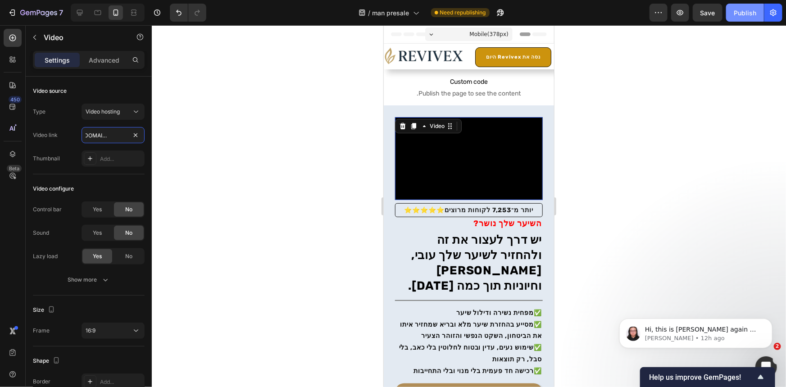
type input "https://cdn.shopify.com/videos/c/o/v/643471af1fff40809d9d6158c0d1b864.mp4"
drag, startPoint x: 738, startPoint y: 14, endPoint x: 721, endPoint y: 47, distance: 37.5
click at [737, 13] on div "Publish" at bounding box center [745, 12] width 23 height 9
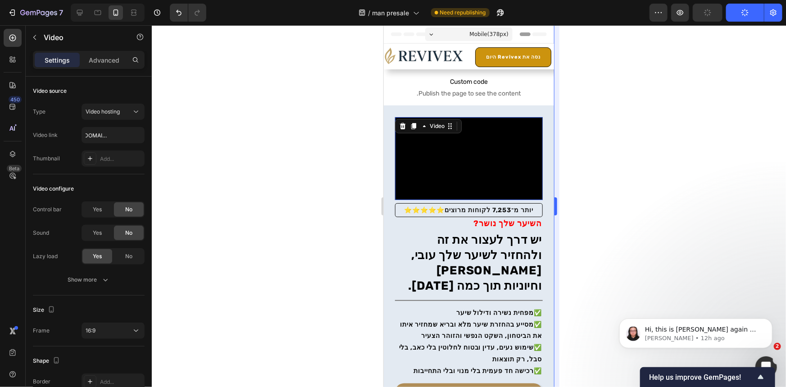
scroll to position [0, 0]
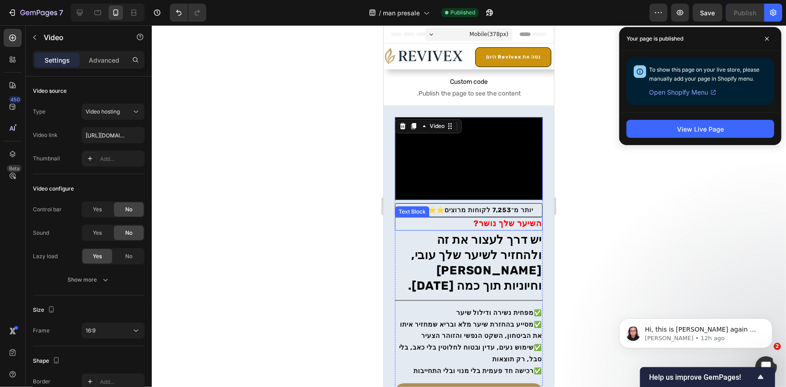
click at [518, 221] on strong "השיער שלך נושר?" at bounding box center [507, 223] width 68 height 10
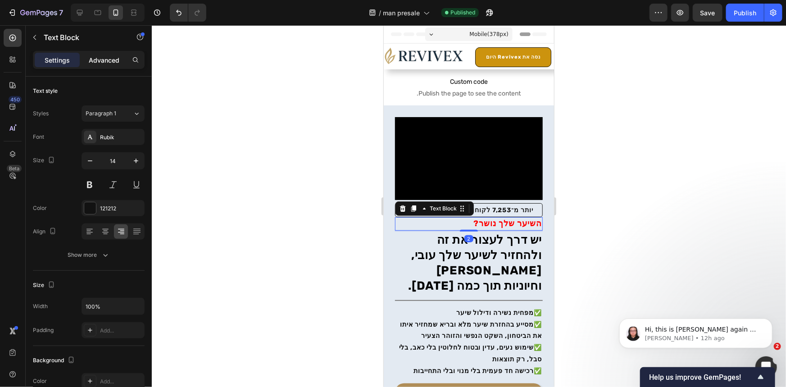
click at [92, 55] on p "Advanced" at bounding box center [104, 59] width 31 height 9
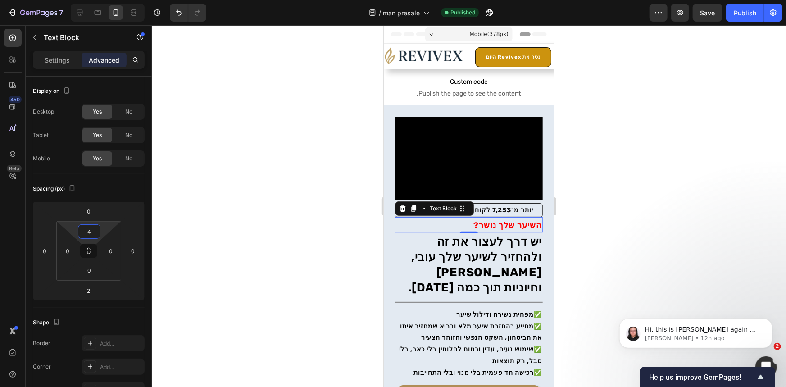
type input "6"
click at [104, 0] on html "7 Version history / man presale Published Preview Save Publish 450 Beta Section…" at bounding box center [393, 0] width 786 height 0
click at [68, 56] on p "Settings" at bounding box center [57, 59] width 25 height 9
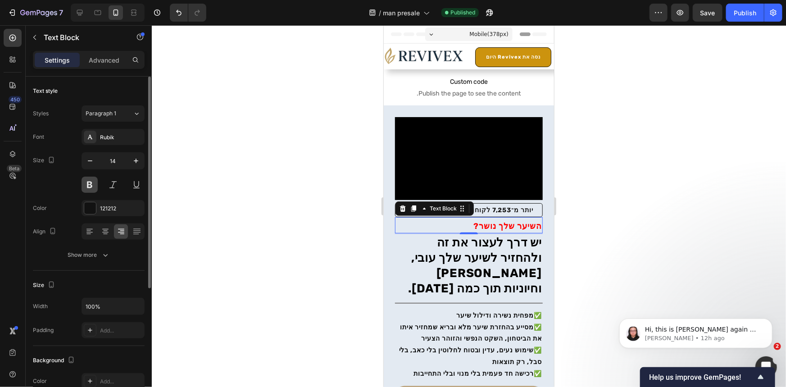
click at [91, 183] on button at bounding box center [90, 185] width 16 height 16
click at [487, 225] on strong "השיער שלך נושר?" at bounding box center [507, 226] width 68 height 10
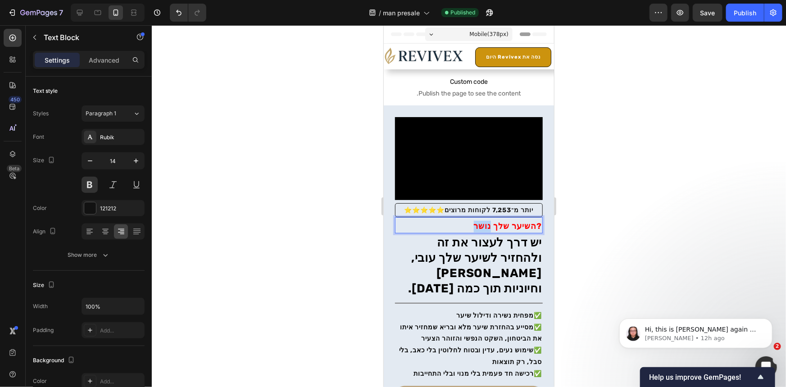
click at [487, 225] on strong "השיער שלך נושר?" at bounding box center [507, 226] width 68 height 10
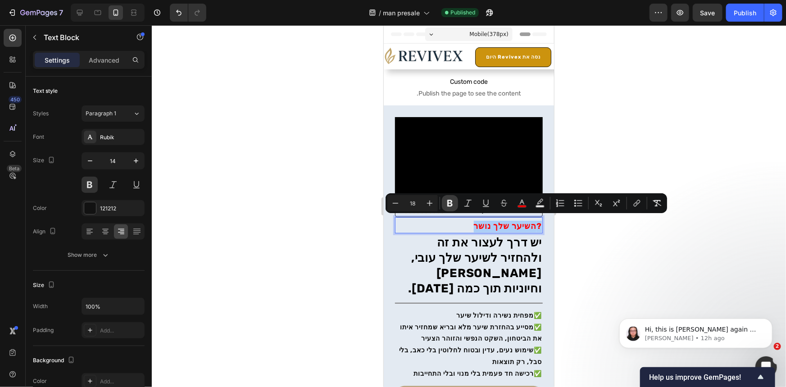
click at [448, 203] on icon "Editor contextual toolbar" at bounding box center [449, 203] width 5 height 7
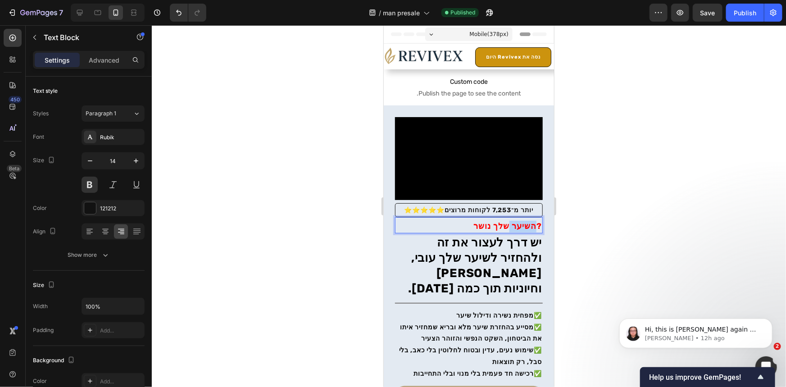
click at [473, 221] on span "השיער שלך נושר?" at bounding box center [507, 226] width 68 height 10
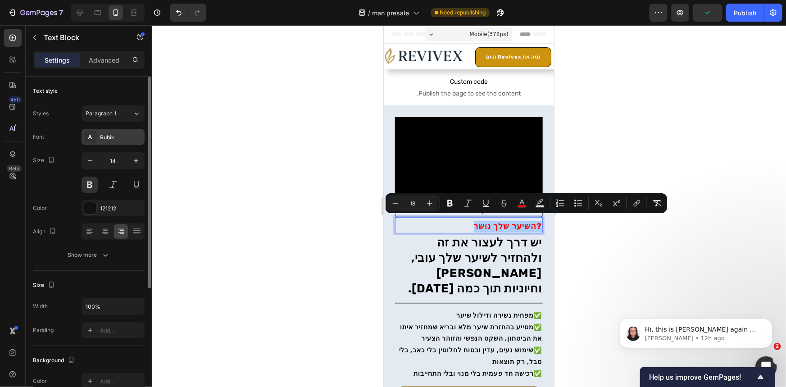
click at [95, 143] on div at bounding box center [90, 137] width 13 height 13
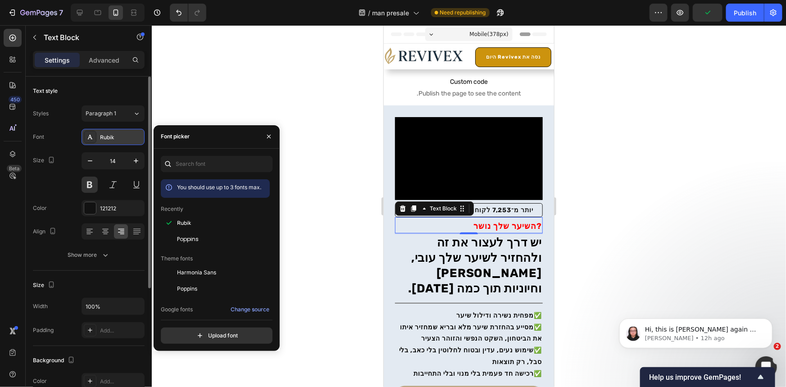
click at [95, 143] on div at bounding box center [90, 137] width 13 height 13
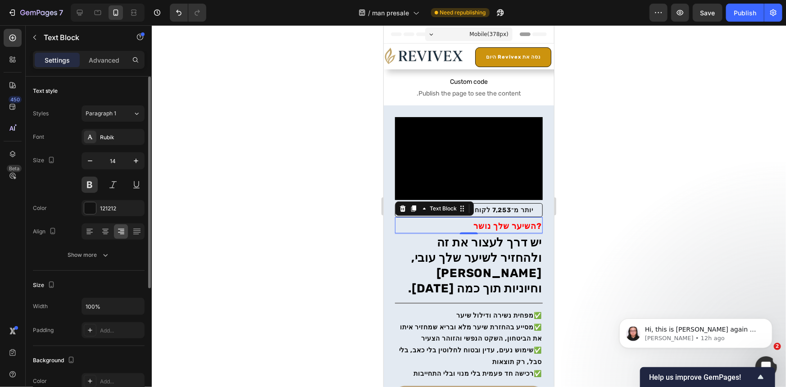
click at [107, 194] on div "Font Rubik Size 14 Color 121212 Align Show more" at bounding box center [89, 196] width 112 height 134
click at [113, 188] on button at bounding box center [113, 185] width 16 height 16
click at [514, 280] on h2 "יש דרך לעצור את זה ולהחזיר לשיער שלך עובי, ברק וחיוניות תוך כמה שבועות." at bounding box center [469, 265] width 148 height 63
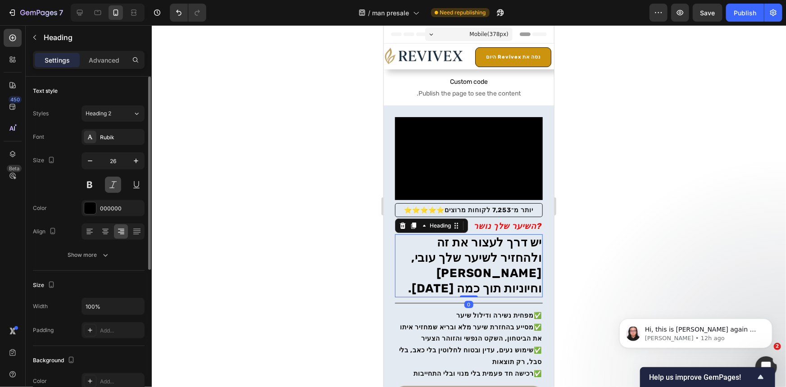
click at [109, 187] on button at bounding box center [113, 185] width 16 height 16
click at [97, 188] on button at bounding box center [90, 185] width 16 height 16
click at [133, 163] on icon "button" at bounding box center [136, 160] width 9 height 9
type input "27"
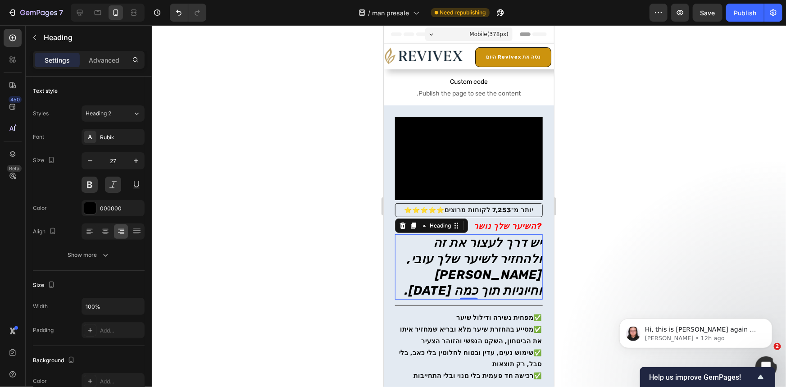
click at [478, 254] on h2 "יש דרך לעצור את זה ולהחזיר לשיער שלך עובי, ברק וחיוניות תוך כמה שבועות." at bounding box center [469, 266] width 148 height 65
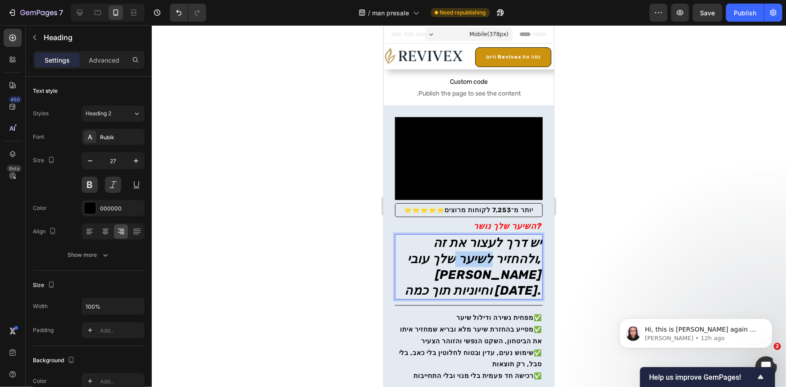
click at [478, 254] on p "יש דרך לעצור את זה ולהחזיר לשיער שלך עובי, ברק וחיוניות תוך כמה שבועות." at bounding box center [469, 266] width 146 height 63
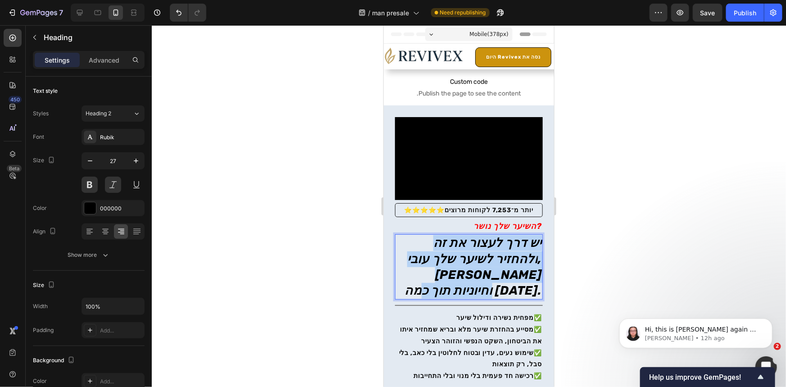
click at [478, 254] on p "יש דרך לעצור את זה ולהחזיר לשיער שלך עובי, ברק וחיוניות תוך כמה שבועות." at bounding box center [469, 266] width 146 height 63
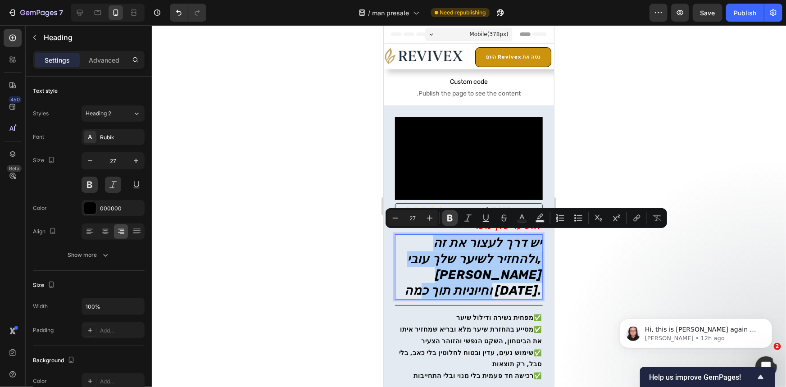
click at [447, 219] on icon "Editor contextual toolbar" at bounding box center [449, 218] width 5 height 7
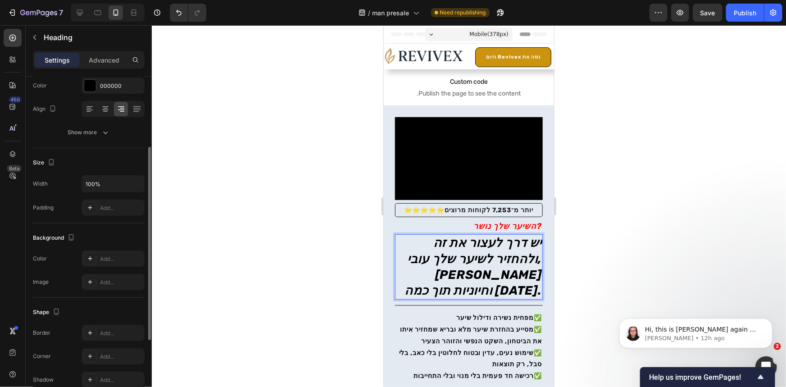
scroll to position [41, 0]
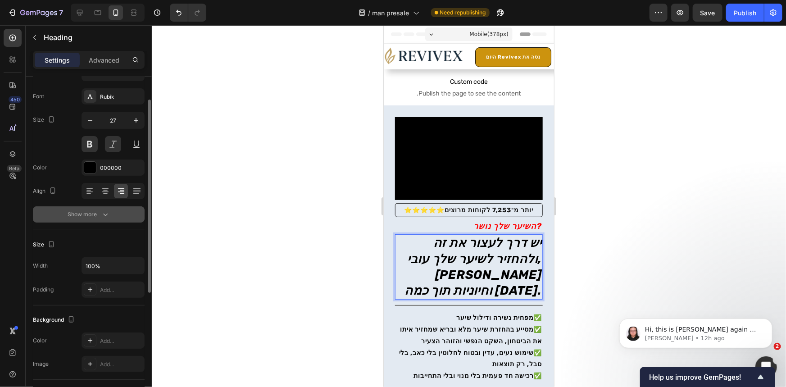
click at [99, 215] on div "Show more" at bounding box center [89, 214] width 42 height 9
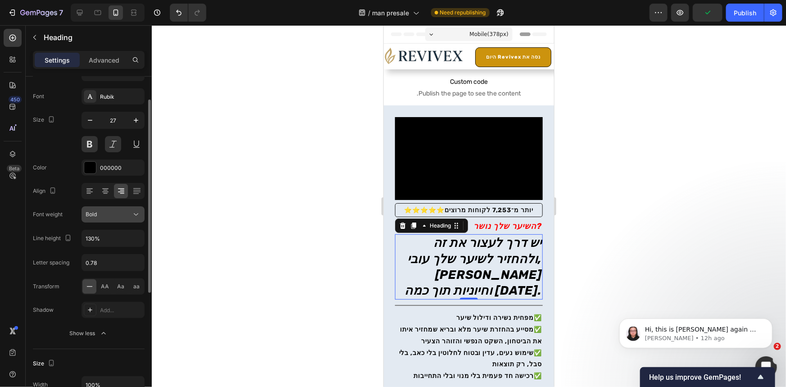
click at [119, 216] on div "Bold" at bounding box center [109, 214] width 46 height 8
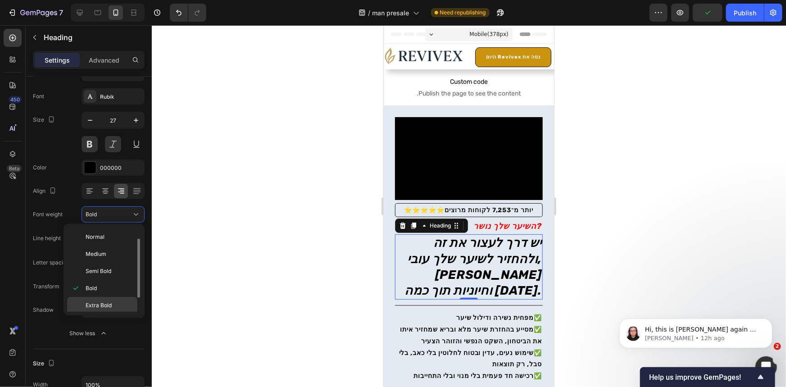
click at [115, 299] on div "Extra Bold" at bounding box center [102, 305] width 70 height 17
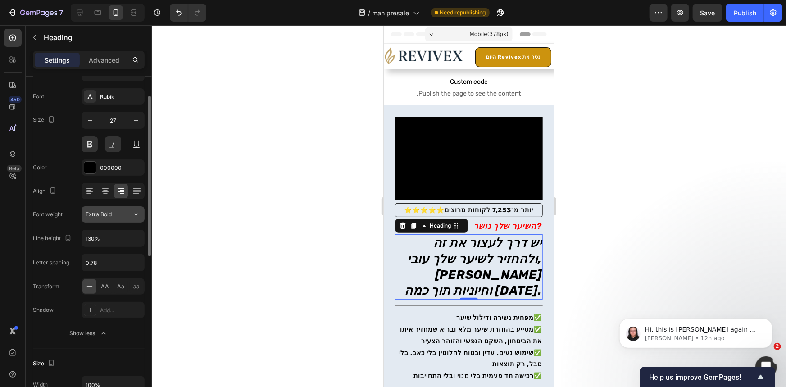
click at [110, 216] on span "Extra Bold" at bounding box center [99, 214] width 26 height 7
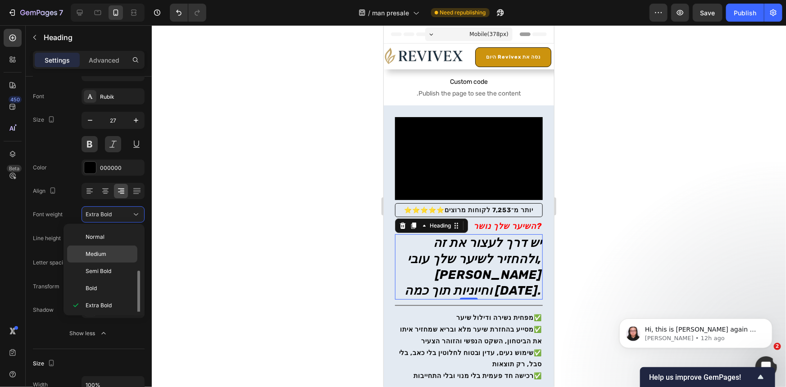
scroll to position [35, 0]
click at [113, 300] on p "Black" at bounding box center [110, 304] width 48 height 8
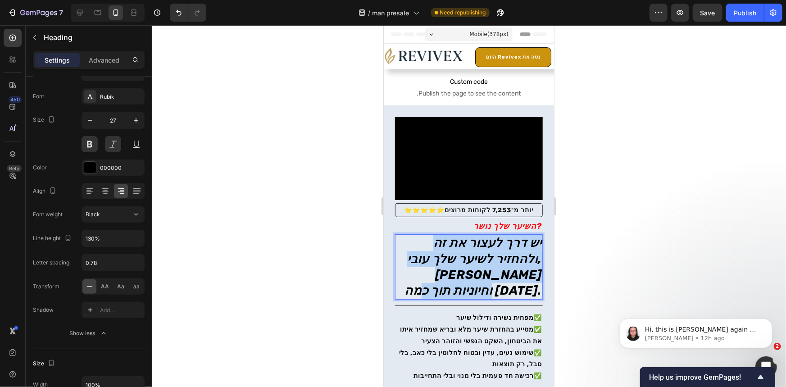
click at [490, 253] on strong "יש דרך לעצור את זה ולהחזיר לשיער שלך עובי, ברק וחיוניות תוך כמה שבועות." at bounding box center [472, 266] width 137 height 62
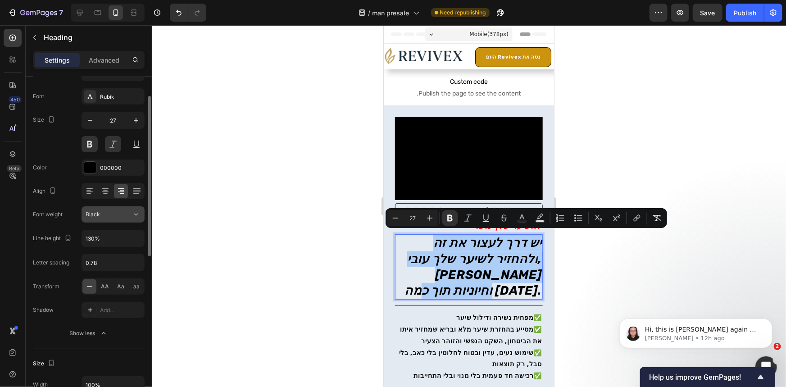
click at [124, 221] on button "Black" at bounding box center [113, 214] width 63 height 16
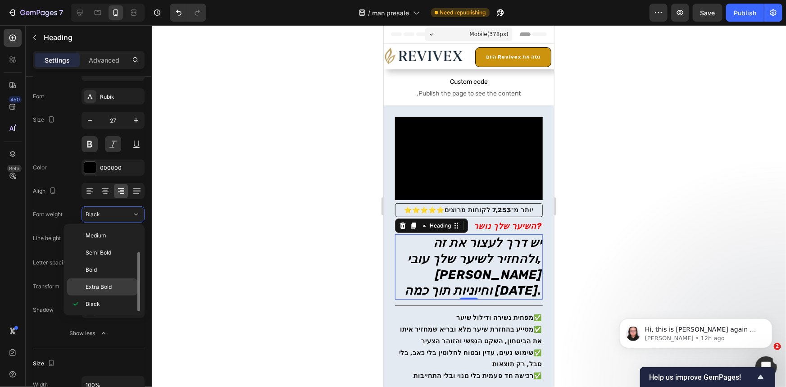
click at [107, 283] on span "Extra Bold" at bounding box center [99, 287] width 26 height 8
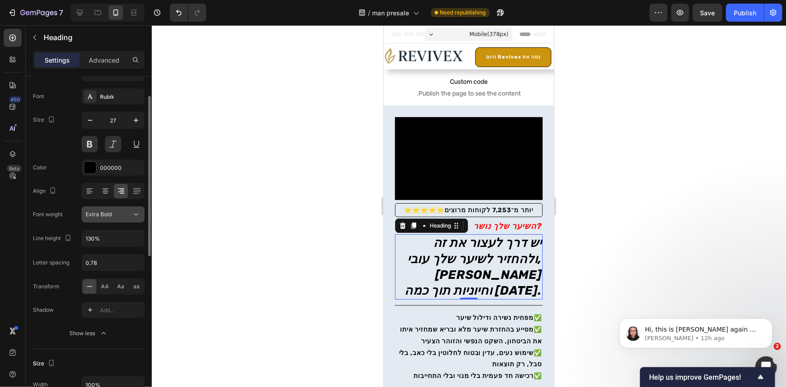
click at [104, 212] on span "Extra Bold" at bounding box center [99, 214] width 26 height 7
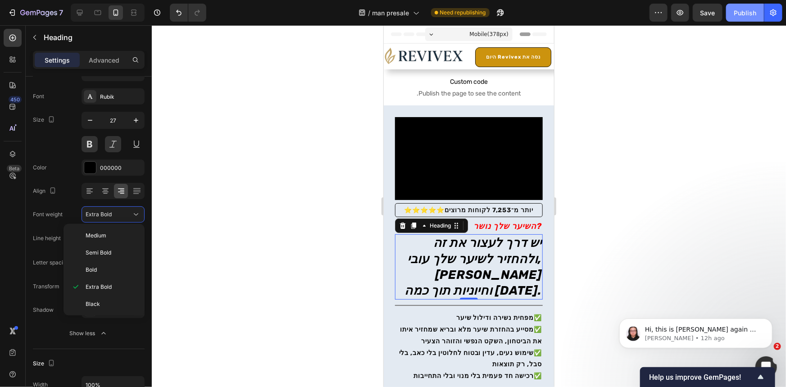
click at [741, 18] on button "Publish" at bounding box center [745, 13] width 38 height 18
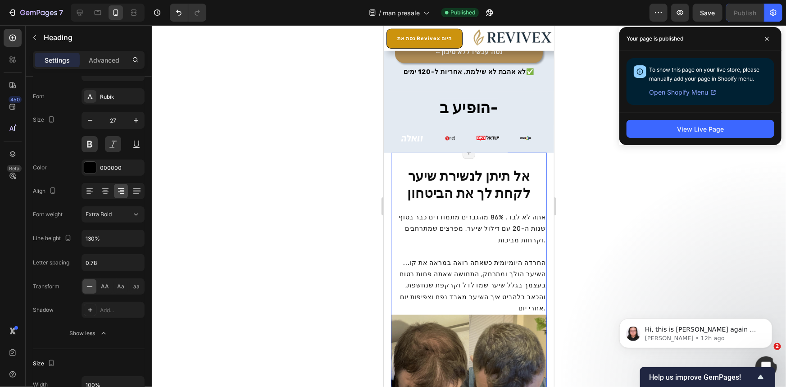
scroll to position [409, 0]
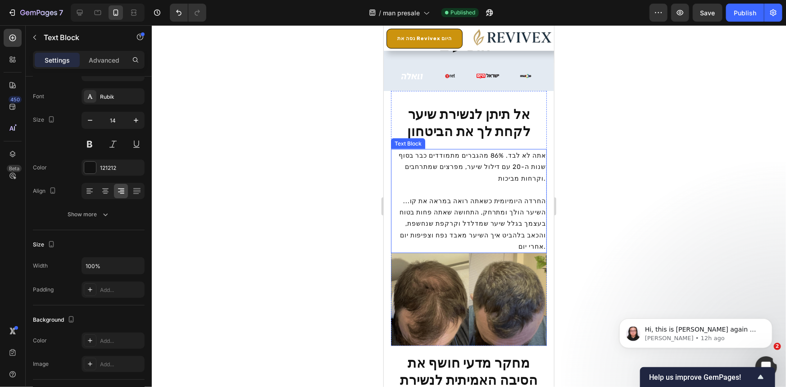
click at [528, 173] on p "אתה לא לבד. 86% מהגברים מתמודדים כבר בסוף שנות ה-20 עם דילול שיער, מפרצים שמתרח…" at bounding box center [468, 172] width 154 height 45
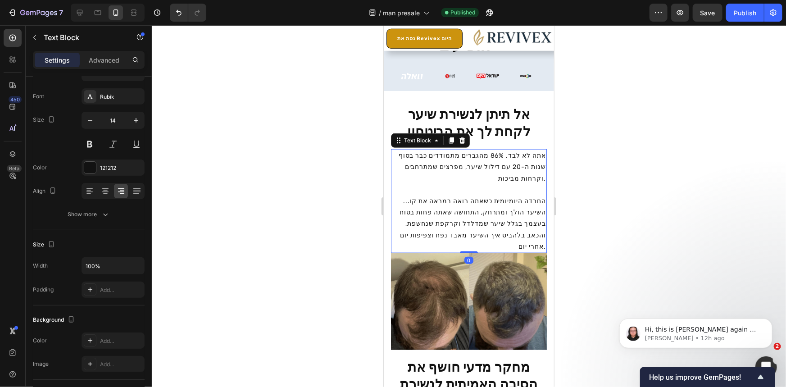
scroll to position [0, 0]
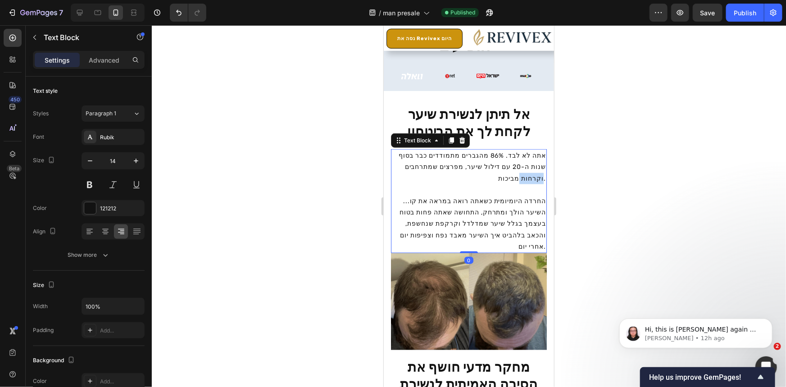
click at [528, 173] on p "אתה לא לבד. 86% מהגברים מתמודדים כבר בסוף שנות ה-20 עם דילול שיער, מפרצים שמתרח…" at bounding box center [468, 172] width 154 height 45
drag, startPoint x: 407, startPoint y: 197, endPoint x: 401, endPoint y: 198, distance: 6.3
click at [401, 198] on p "...החרדה היומיומית כשאתה רואה במראה את קו השיער הולך ומתרחק, התחושה שאתה פחות ב…" at bounding box center [468, 223] width 154 height 57
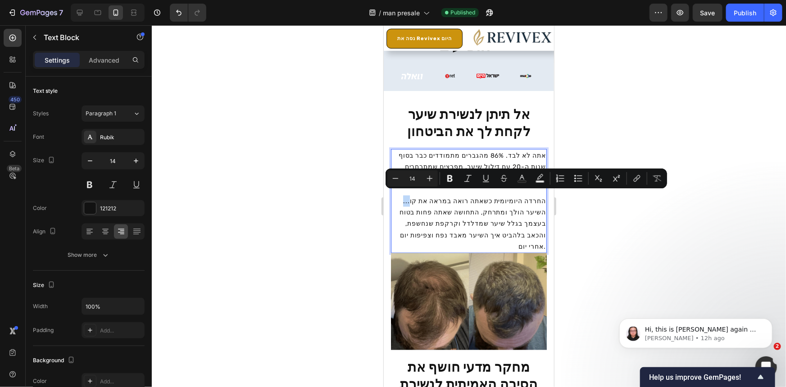
copy p "..."
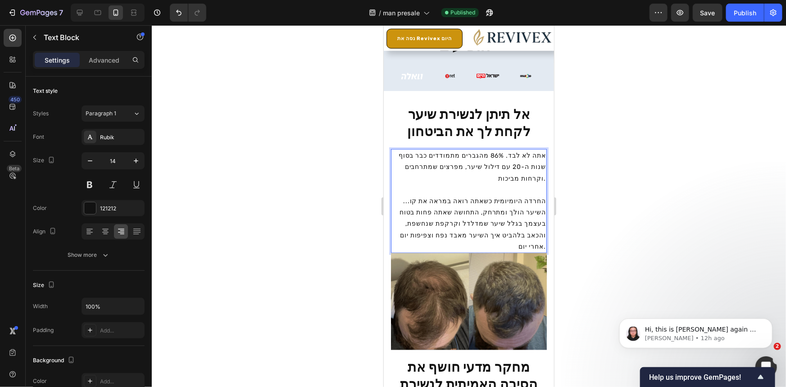
click at [538, 198] on p "...החרדה היומיומית כשאתה רואה במראה את קו השיער הולך ומתרחק, התחושה שאתה פחות ב…" at bounding box center [468, 223] width 154 height 57
drag, startPoint x: 408, startPoint y: 199, endPoint x: 390, endPoint y: 199, distance: 18.0
click at [390, 199] on section "אל תיתן לנשירת שיער לקחת לך את הביטחון Heading אתה לא לבד. 86% מהגברים מתמודדים…" at bounding box center [468, 220] width 170 height 259
click at [463, 215] on p "...החרדה היומיומית כשאתה רואה במראה את קו... השיער הולך ומתרחק, התחושה שאתה פחו…" at bounding box center [468, 223] width 154 height 57
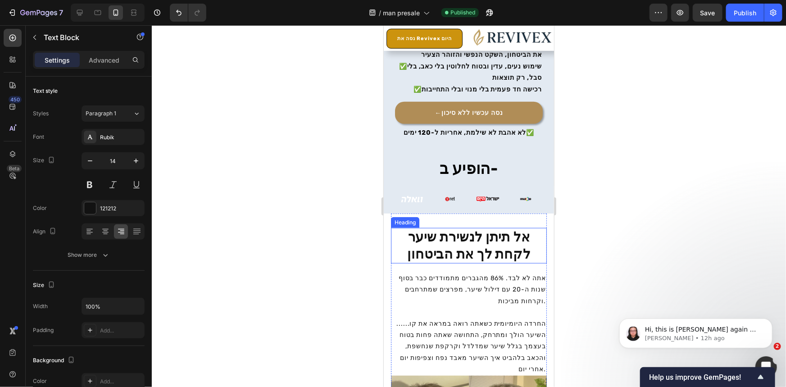
scroll to position [409, 0]
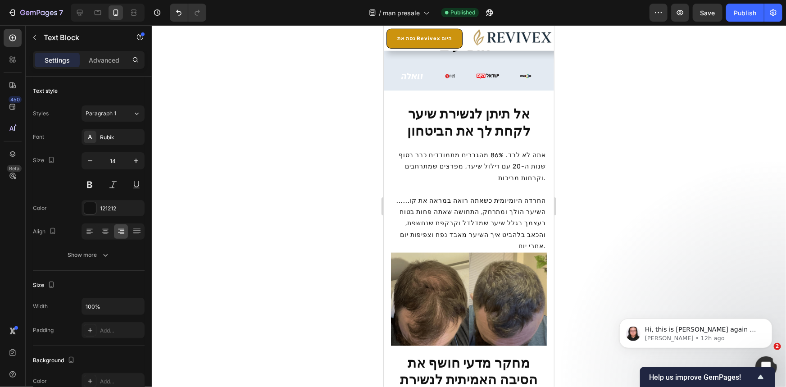
click at [405, 199] on p "...החרדה היומיומית כשאתה רואה במראה את קו... השיער הולך ומתרחק, התחושה שאתה פחו…" at bounding box center [468, 223] width 154 height 57
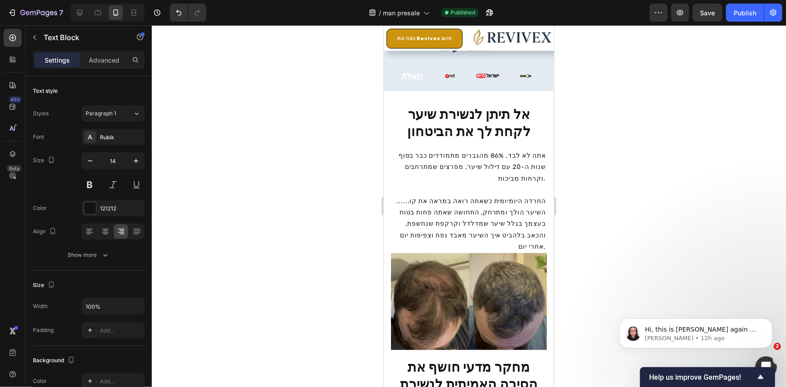
drag, startPoint x: 408, startPoint y: 198, endPoint x: 396, endPoint y: 200, distance: 12.7
click at [396, 200] on p "...החרדה היומיומית כשאתה רואה במראה את קו... השיער הולך ומתרחק, התחושה שאתה פחו…" at bounding box center [468, 223] width 154 height 57
click at [396, 199] on p "...החרדה היומיומית כשאתה רואה במראה את קו... השיער הולך ומתרחק, התחושה שאתה פחו…" at bounding box center [468, 223] width 154 height 57
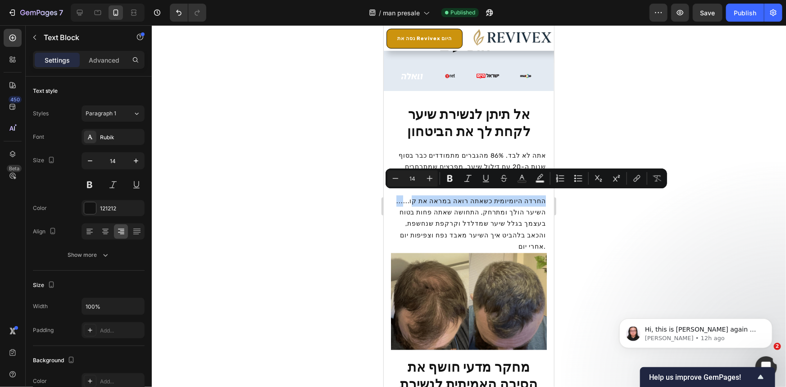
drag, startPoint x: 396, startPoint y: 198, endPoint x: 409, endPoint y: 198, distance: 13.1
click at [409, 198] on p "...החרדה היומיומית כשאתה רואה במראה את קו... השיער הולך ומתרחק, התחושה שאתה פחו…" at bounding box center [468, 223] width 154 height 57
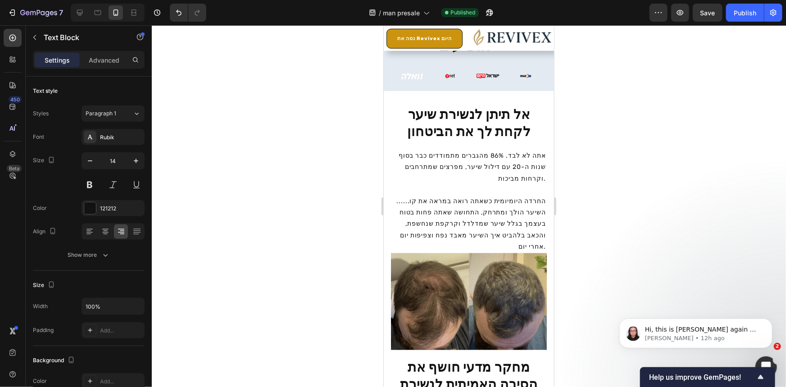
click at [405, 198] on p "...החרדה היומיומית כשאתה רואה במראה את קו... השיער הולך ומתרחק, התחושה שאתה פחו…" at bounding box center [468, 223] width 154 height 57
drag, startPoint x: 408, startPoint y: 198, endPoint x: 397, endPoint y: 198, distance: 10.8
click at [397, 198] on p "...החרדה היומיומית כשאתה רואה במראה את קו... השיער הולך ומתרחק, התחושה שאתה פחו…" at bounding box center [468, 223] width 154 height 57
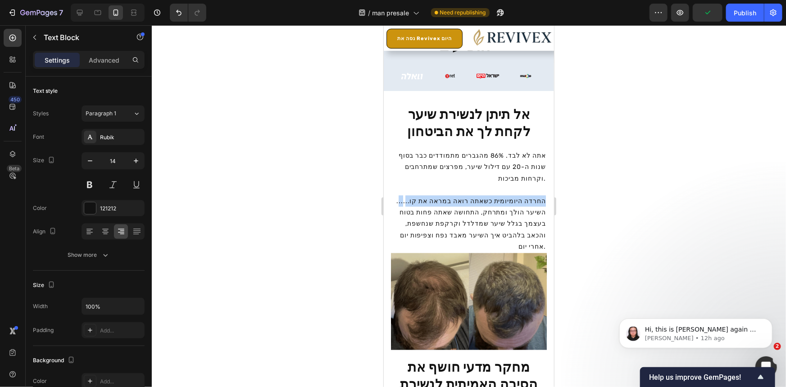
drag, startPoint x: 404, startPoint y: 198, endPoint x: 398, endPoint y: 198, distance: 5.4
click at [398, 198] on p "...החרדה היומיומית כשאתה רואה במראה את קו... השיער הולך ומתרחק, התחושה שאתה פחו…" at bounding box center [468, 223] width 154 height 57
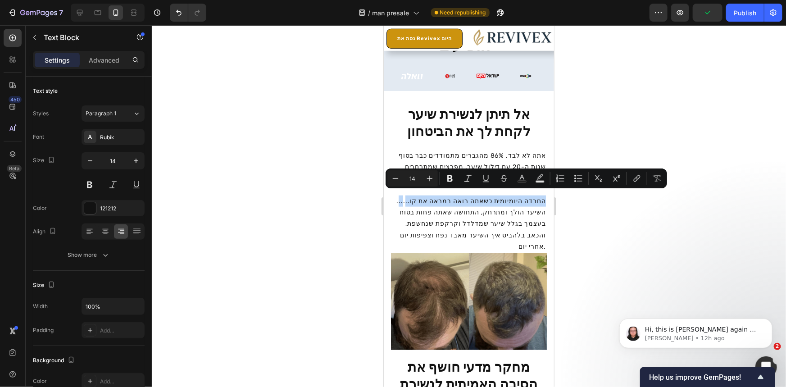
click at [404, 198] on p "...החרדה היומיומית כשאתה רואה במראה את קו... השיער הולך ומתרחק, התחושה שאתה פחו…" at bounding box center [468, 223] width 154 height 57
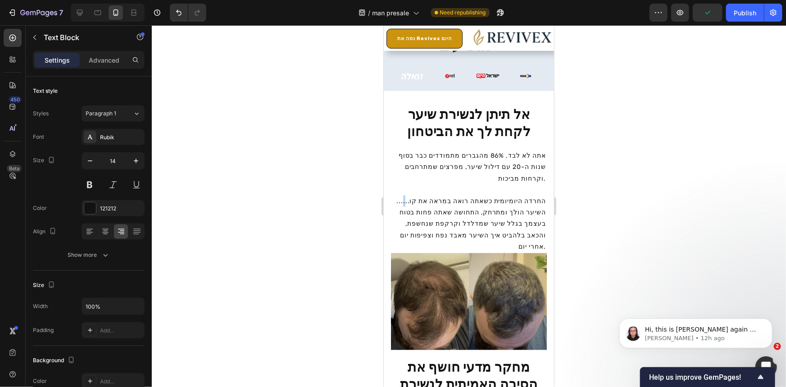
click at [404, 198] on p "...החרדה היומיומית כשאתה רואה במראה את קו... השיער הולך ומתרחק, התחושה שאתה פחו…" at bounding box center [468, 223] width 154 height 57
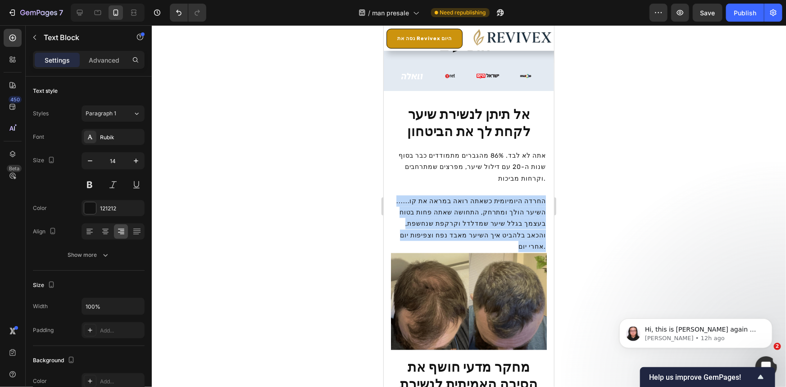
click at [404, 198] on p "...החרדה היומיומית כשאתה רואה במראה את קו... השיער הולך ומתרחק, התחושה שאתה פחו…" at bounding box center [468, 223] width 154 height 57
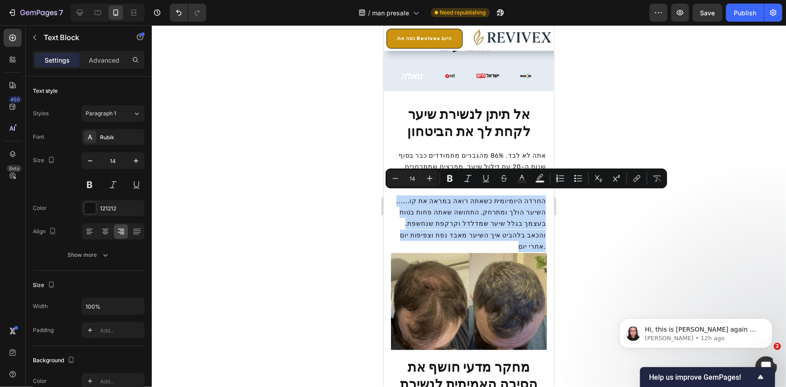
click at [406, 198] on p "...החרדה היומיומית כשאתה רואה במראה את קו... השיער הולך ומתרחק, התחושה שאתה פחו…" at bounding box center [468, 223] width 154 height 57
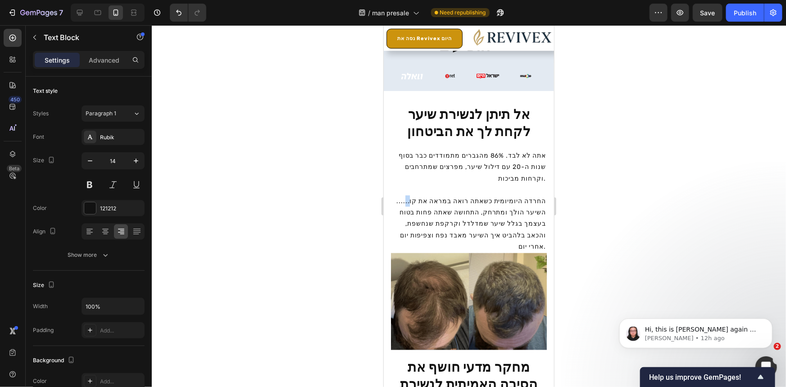
drag, startPoint x: 408, startPoint y: 197, endPoint x: 403, endPoint y: 197, distance: 5.0
click at [403, 197] on p "...החרדה היומיומית כשאתה רואה במראה את קו... השיער הולך ומתרחק, התחושה שאתה פחו…" at bounding box center [468, 223] width 154 height 57
click at [177, 11] on icon "Undo/Redo" at bounding box center [178, 13] width 5 height 6
